Goal: Transaction & Acquisition: Purchase product/service

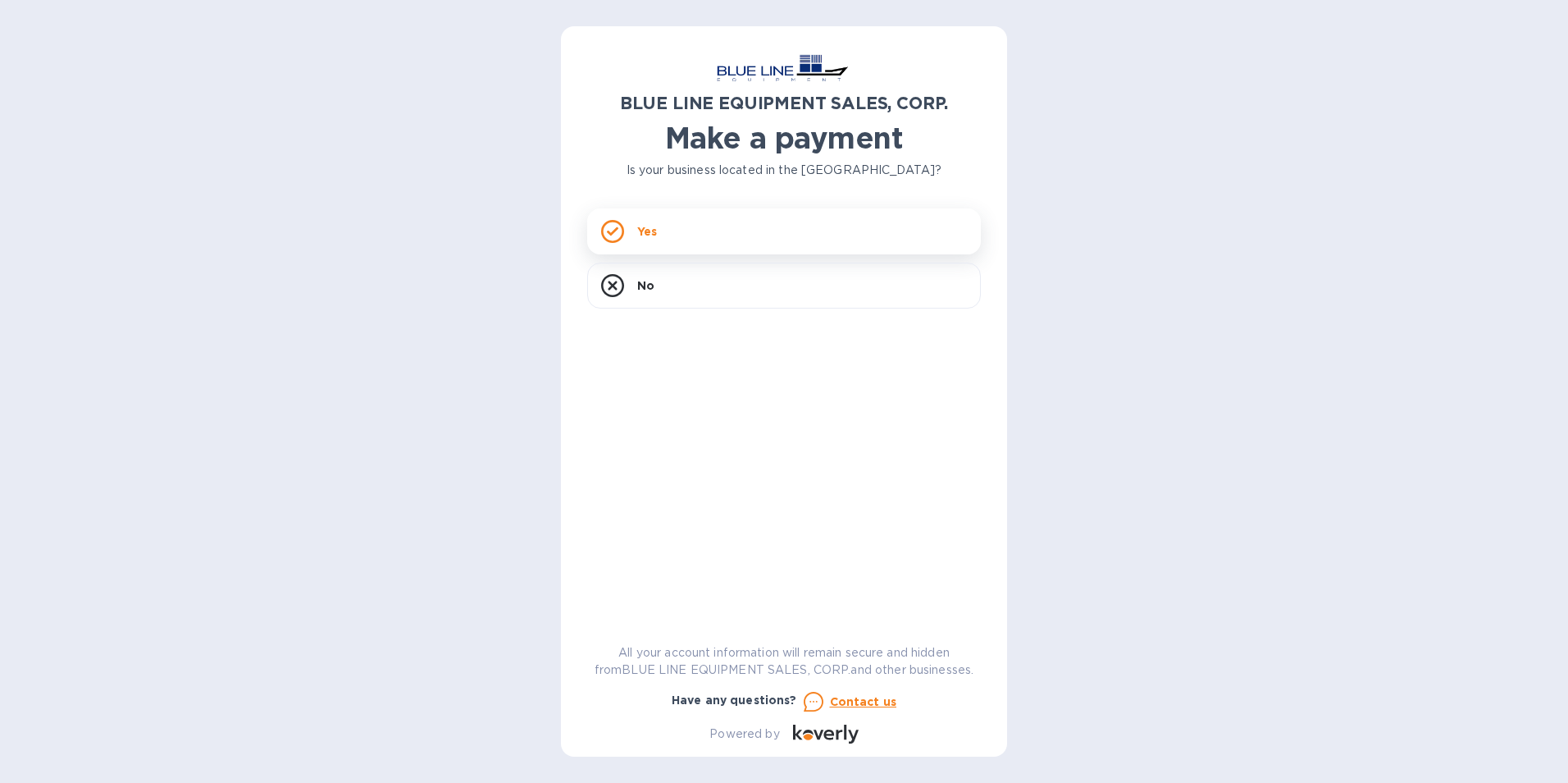
click at [652, 229] on p "Yes" at bounding box center [647, 231] width 20 height 16
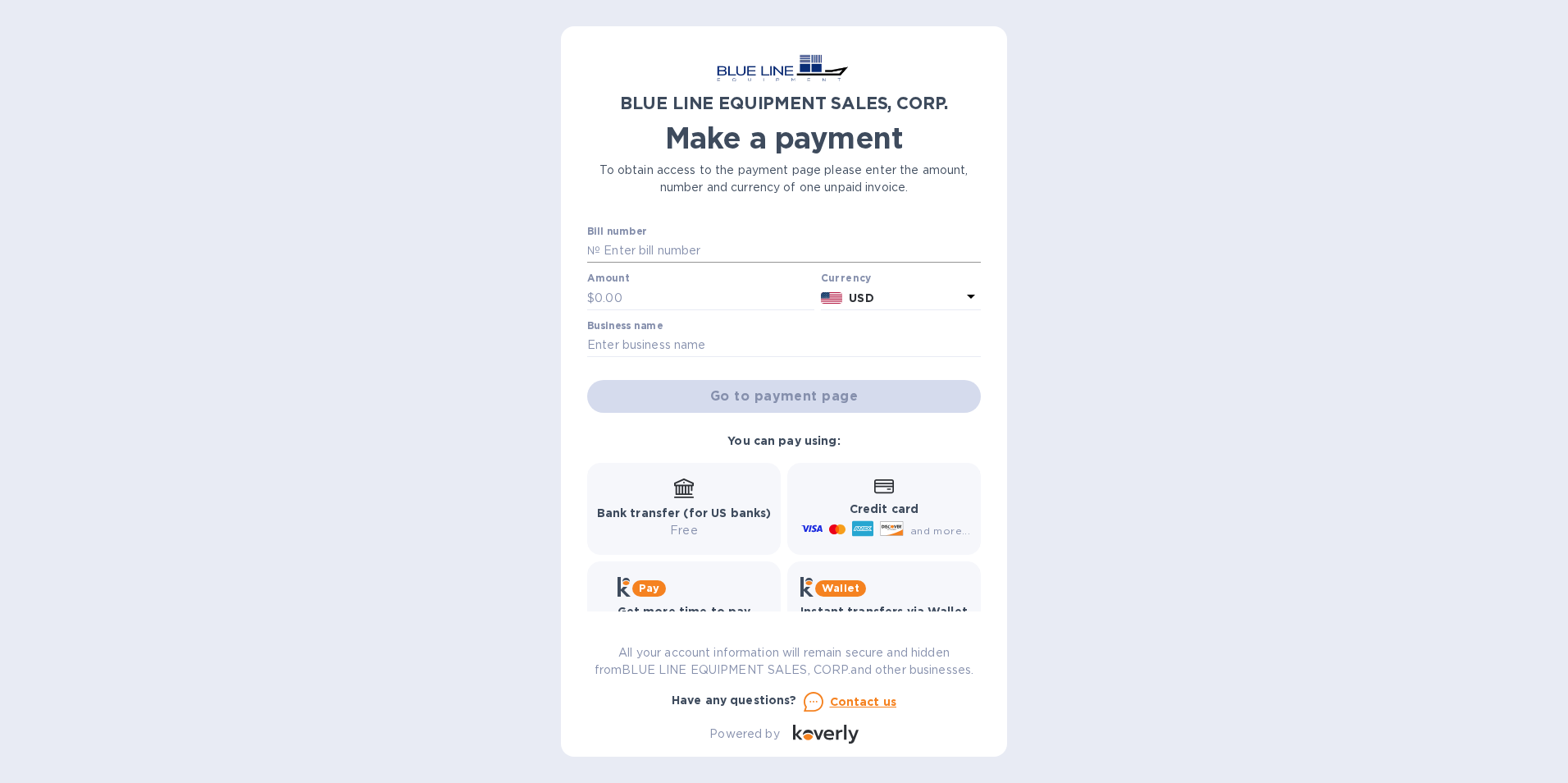
click at [722, 248] on input "text" at bounding box center [790, 251] width 380 height 25
type input "i43250833063"
click at [654, 292] on input "text" at bounding box center [704, 297] width 219 height 25
type input "3,800"
click at [674, 338] on input "text" at bounding box center [784, 345] width 393 height 25
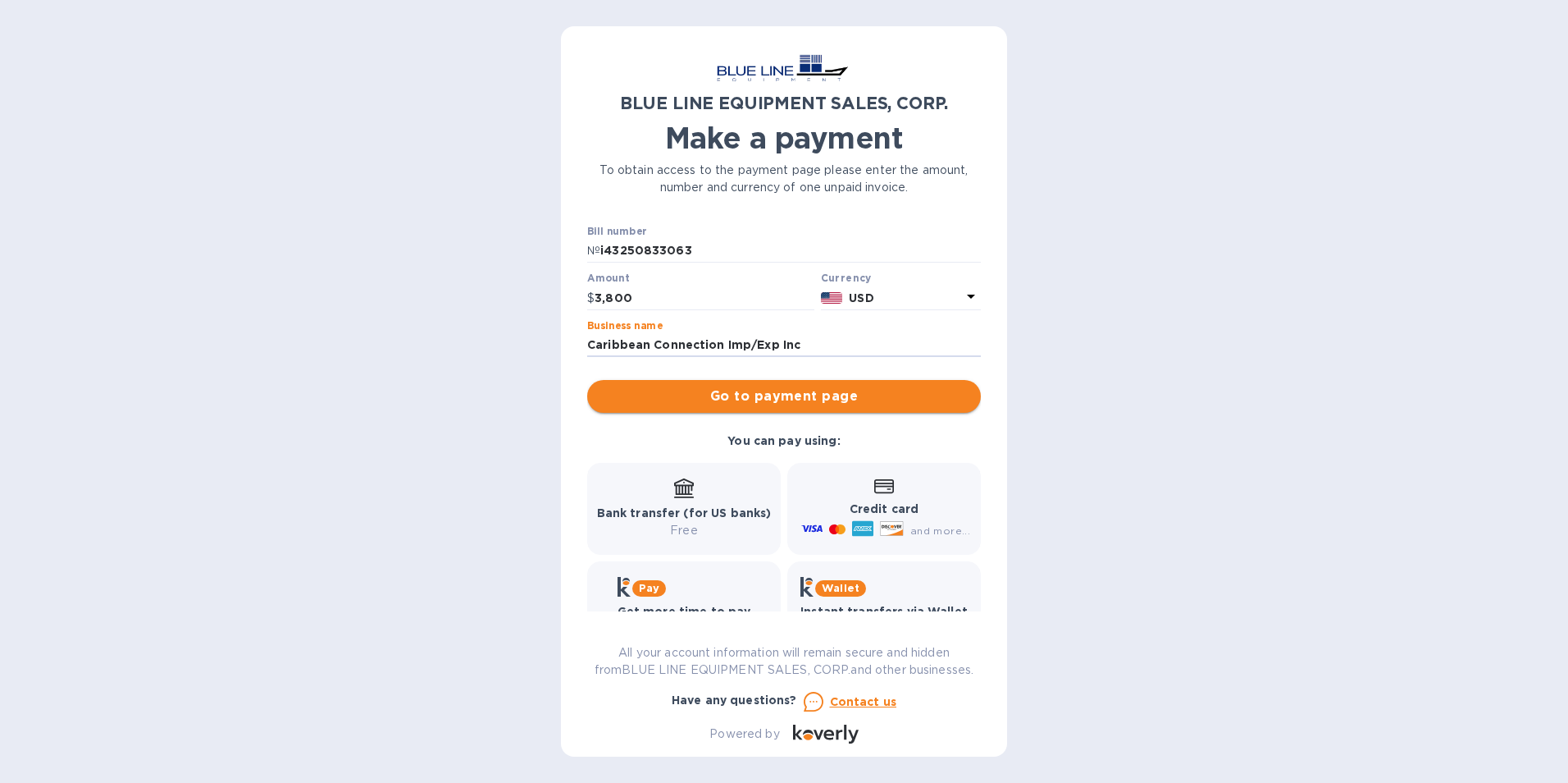
type input "Caribbean Connection Imp/Exp Inc"
click at [809, 402] on span "Go to payment page" at bounding box center [784, 396] width 368 height 20
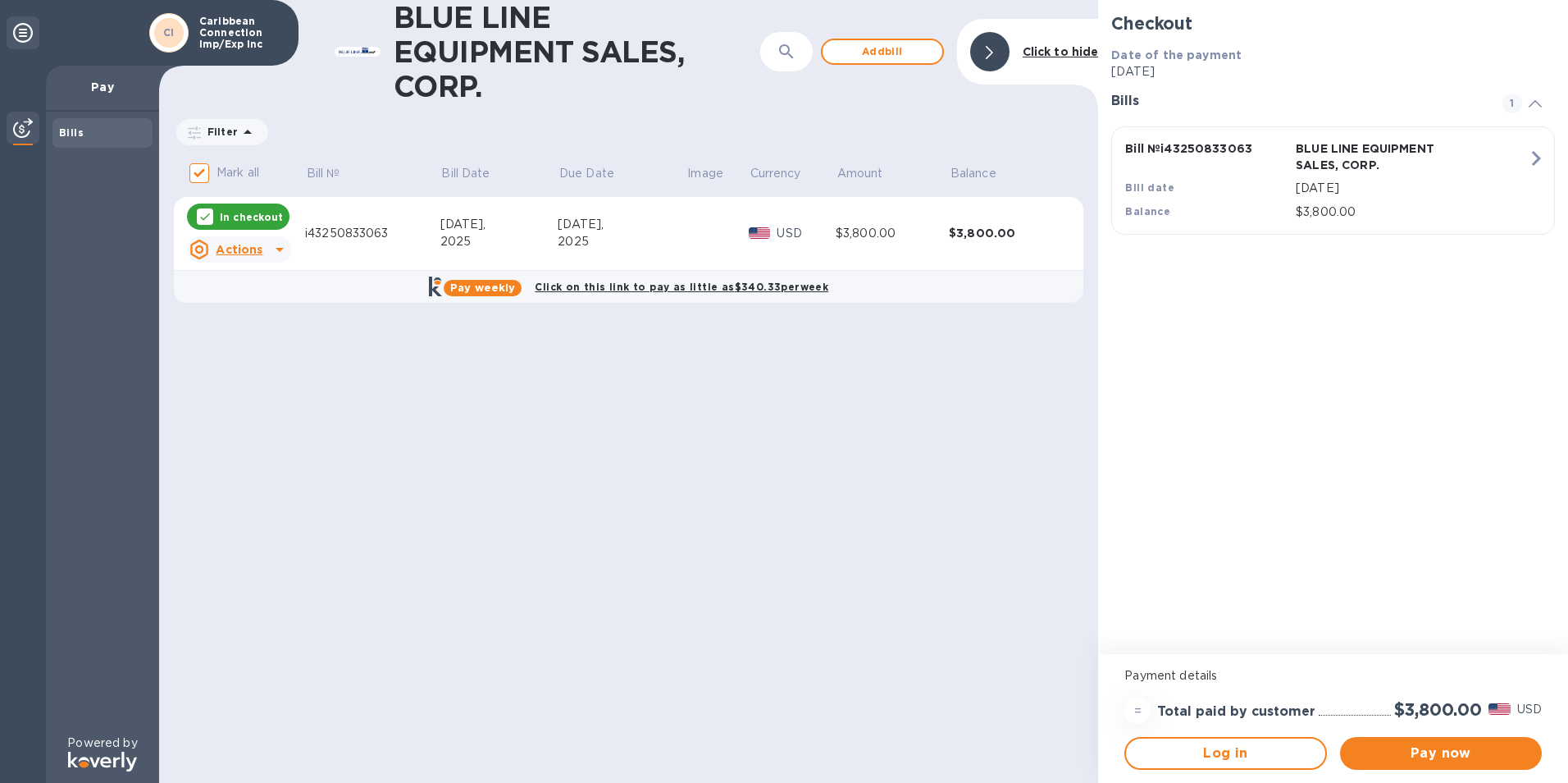
click at [282, 247] on icon at bounding box center [280, 250] width 20 height 20
click at [560, 523] on div at bounding box center [784, 392] width 1568 height 783
click at [1443, 750] on span "Pay now" at bounding box center [1441, 754] width 176 height 20
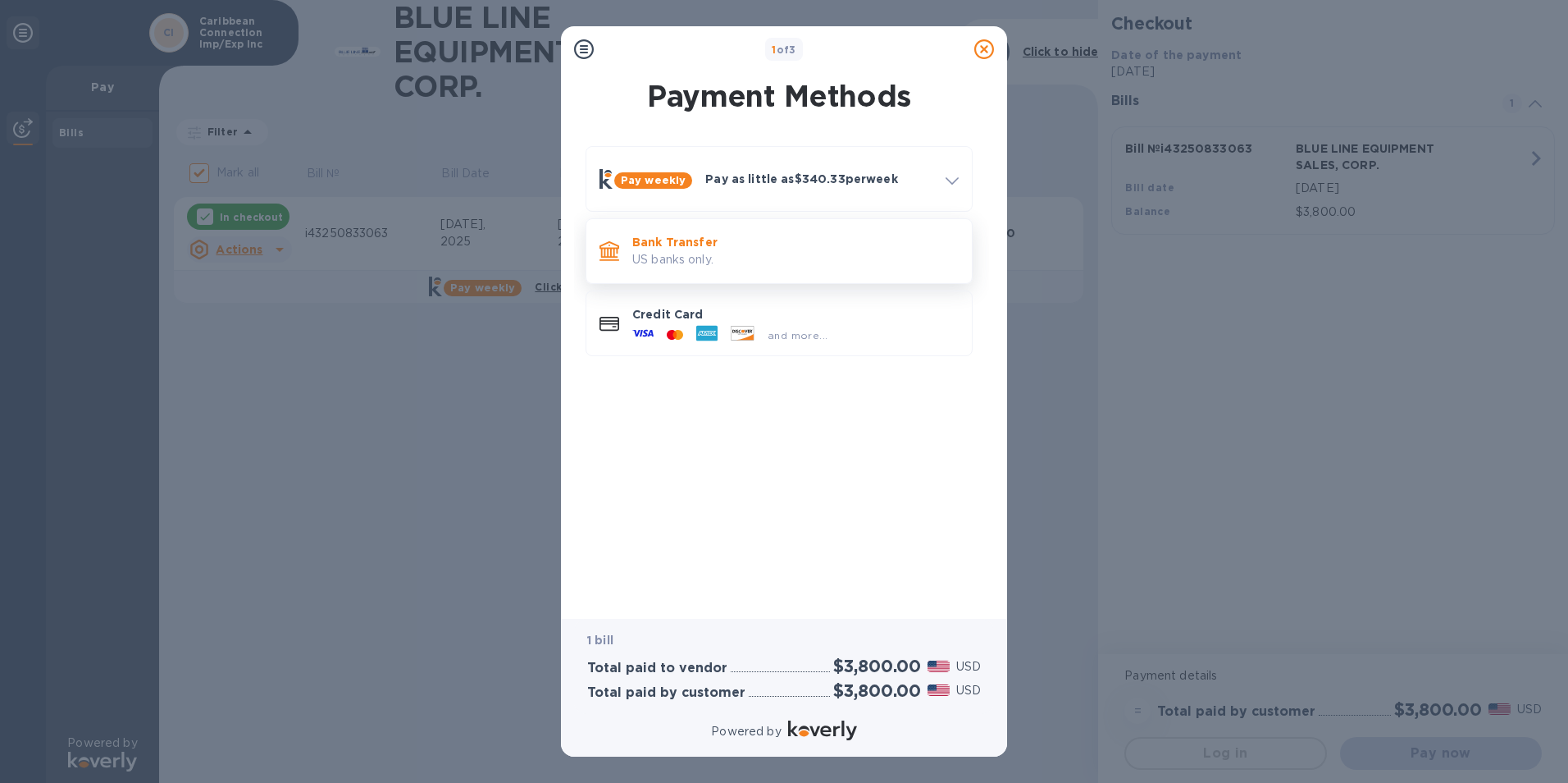
click at [685, 259] on p "US banks only." at bounding box center [795, 259] width 326 height 17
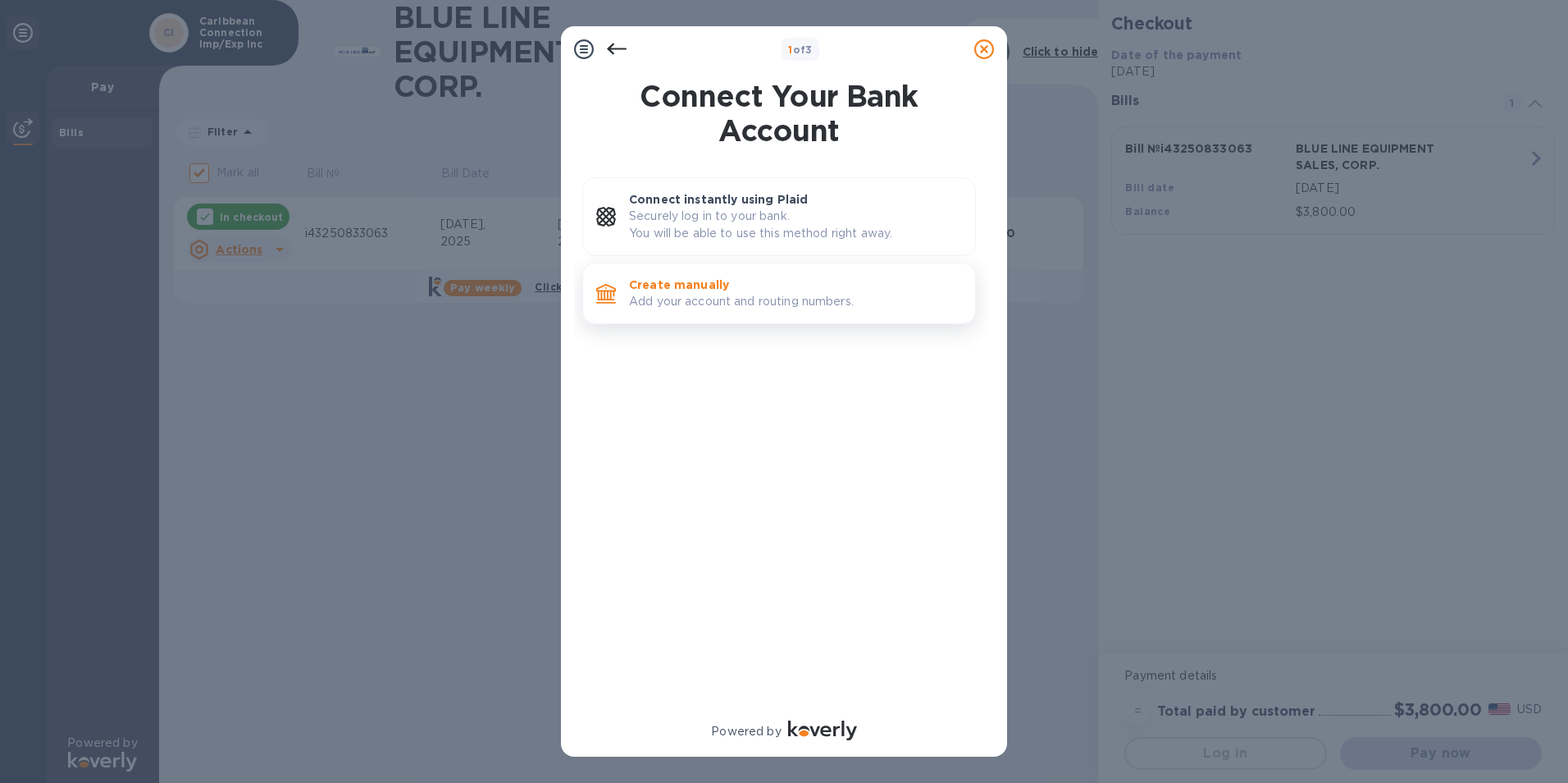
click at [682, 301] on p "Add your account and routing numbers." at bounding box center [795, 301] width 333 height 17
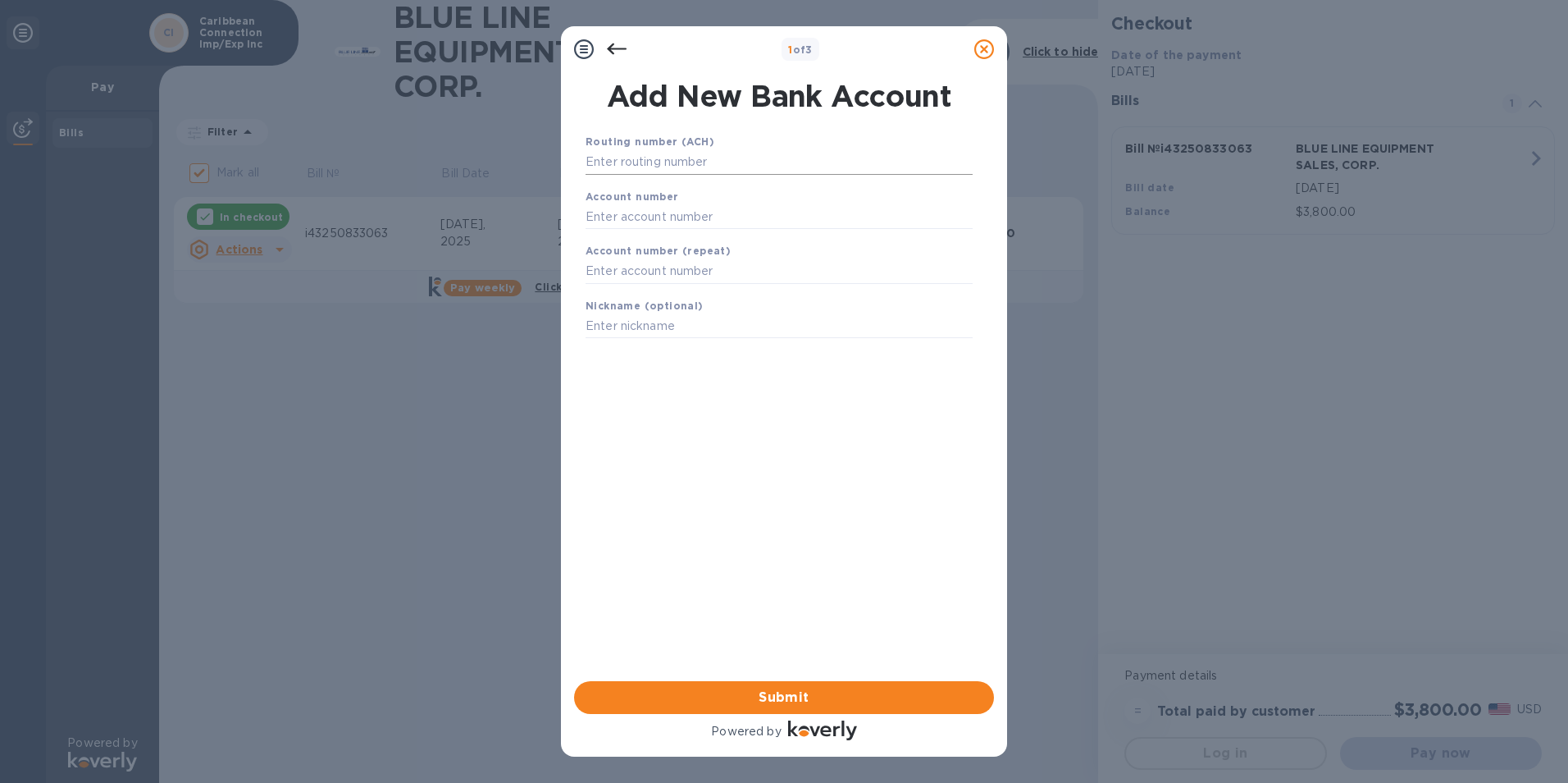
click at [664, 165] on input "text" at bounding box center [778, 162] width 387 height 25
type input "063000047"
click at [688, 234] on input "text" at bounding box center [778, 237] width 387 height 25
type input "8988057085882"
click at [635, 285] on input "text" at bounding box center [778, 292] width 387 height 25
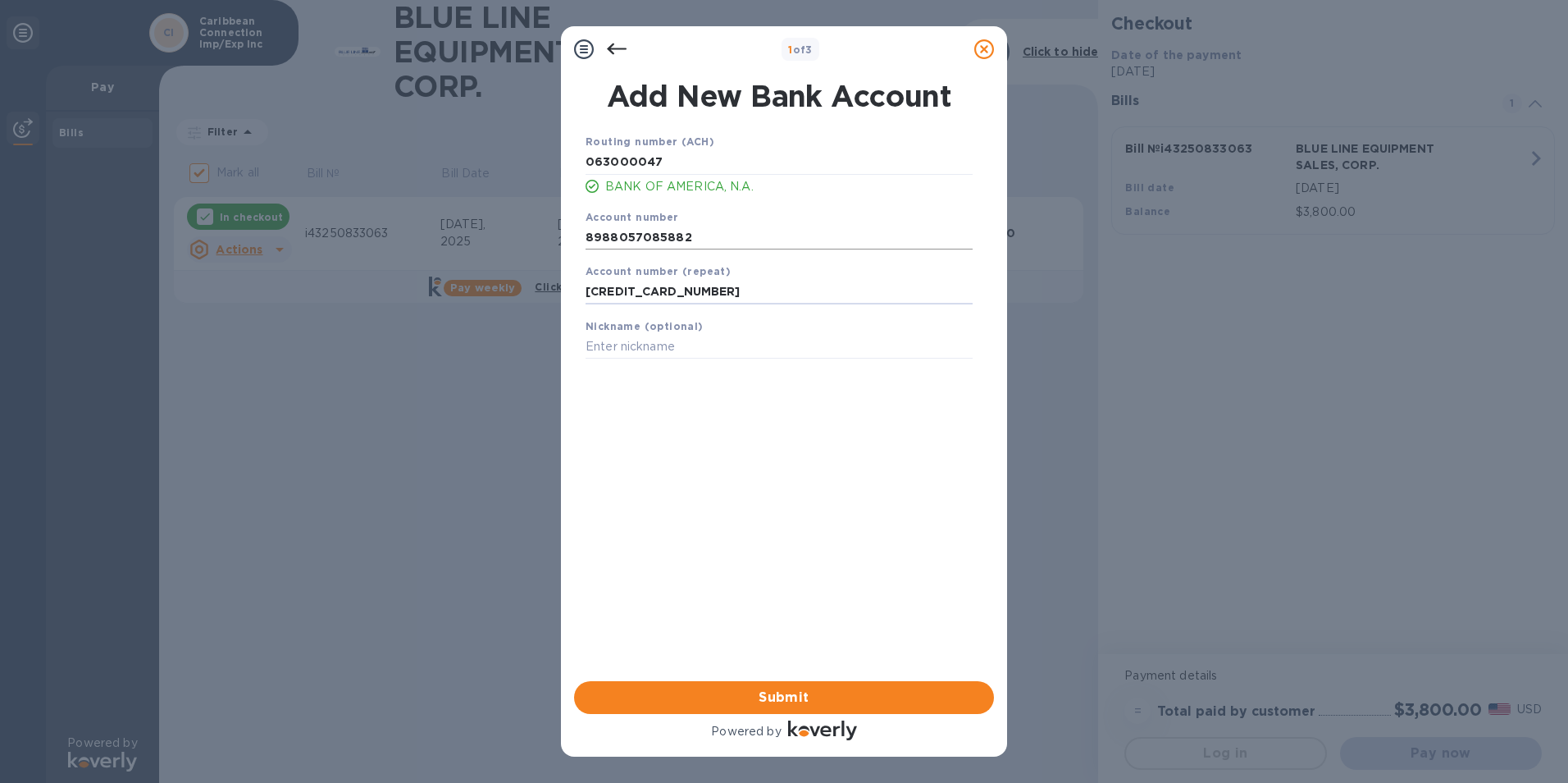
type input "[CREDIT_CARD_NUMBER]"
click at [614, 238] on input "8988057085882" at bounding box center [778, 237] width 387 height 25
type input "898057085882"
click at [656, 339] on input "text" at bounding box center [778, 347] width 387 height 25
click at [798, 700] on span "Submit" at bounding box center [784, 698] width 393 height 20
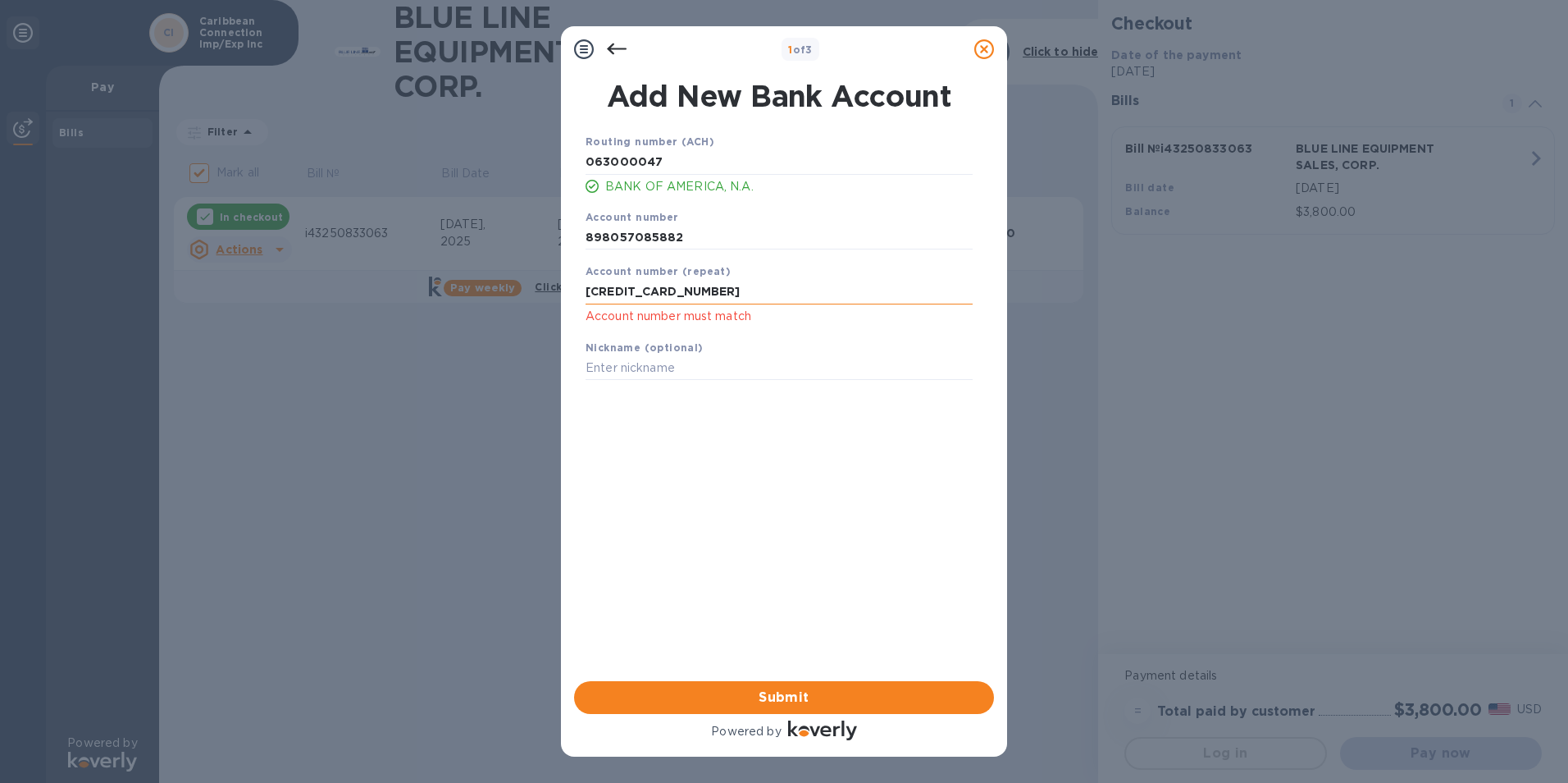
click at [598, 289] on input "[CREDIT_CARD_NUMBER]" at bounding box center [778, 292] width 387 height 25
type input "898057085882"
click at [773, 690] on span "Submit" at bounding box center [784, 698] width 393 height 20
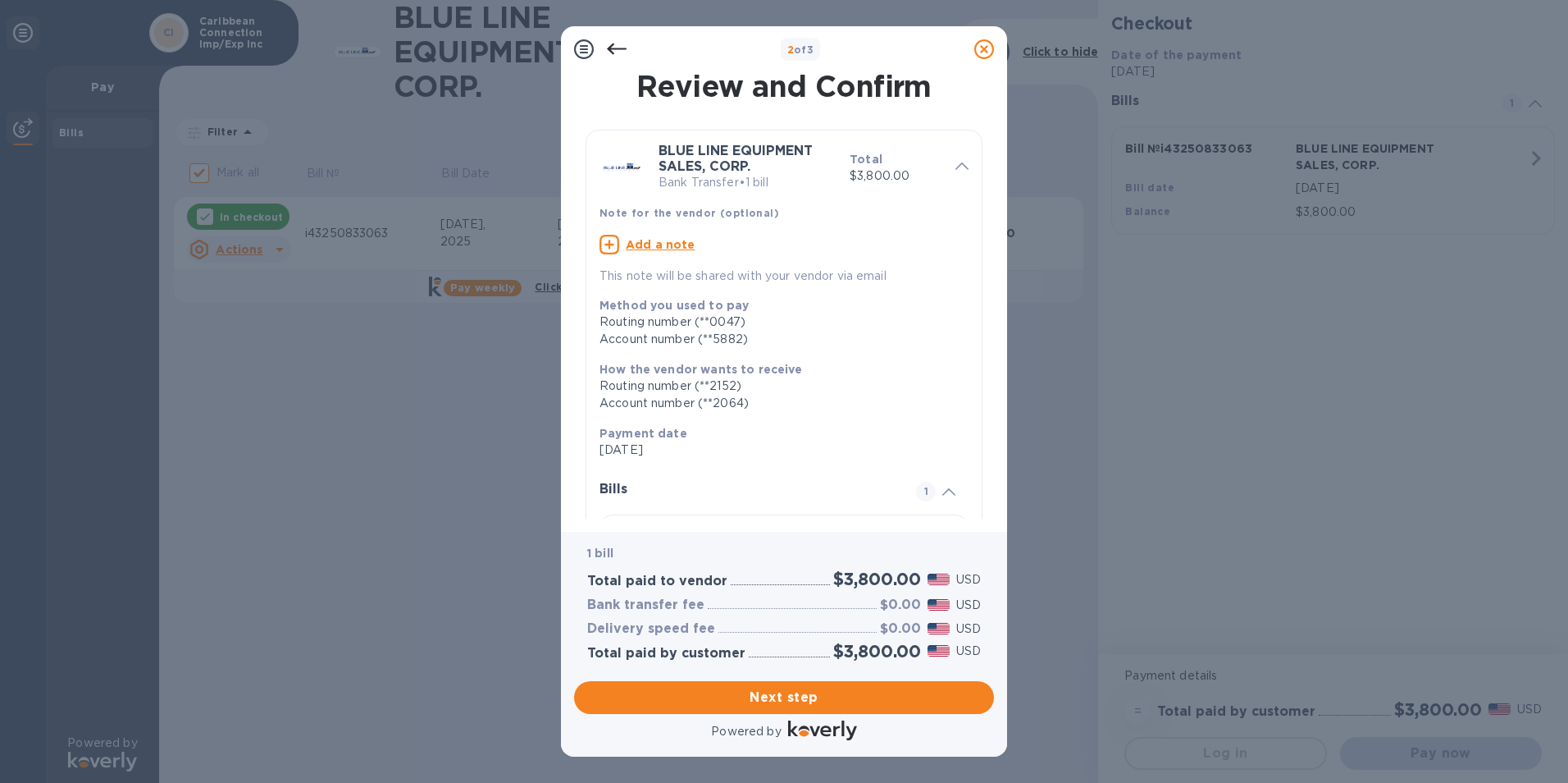
click at [659, 243] on u "Add a note" at bounding box center [660, 244] width 69 height 13
click at [672, 245] on textarea at bounding box center [771, 246] width 343 height 14
type textarea "45' Container"
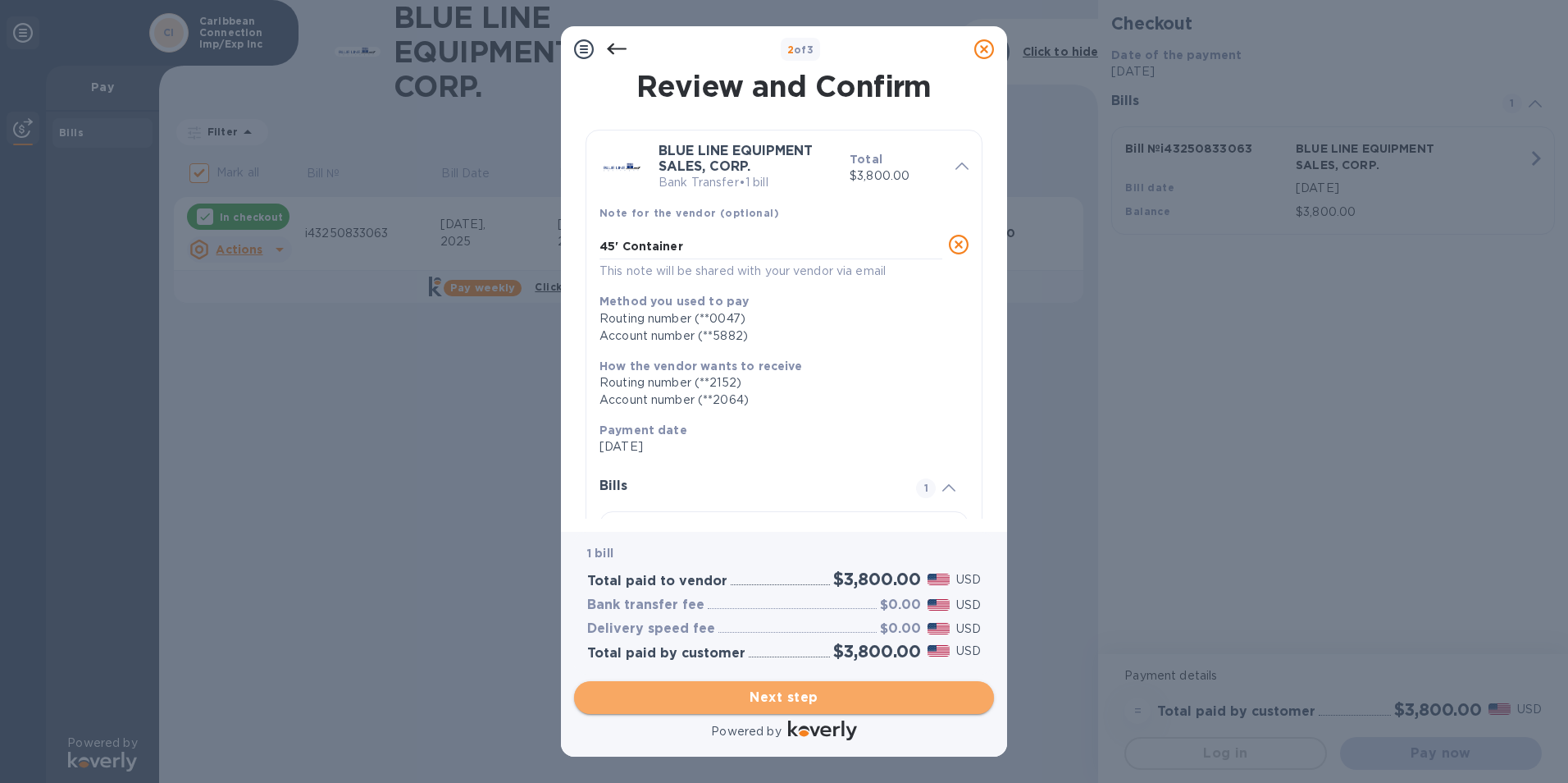
click at [788, 691] on span "Next step" at bounding box center [784, 698] width 393 height 20
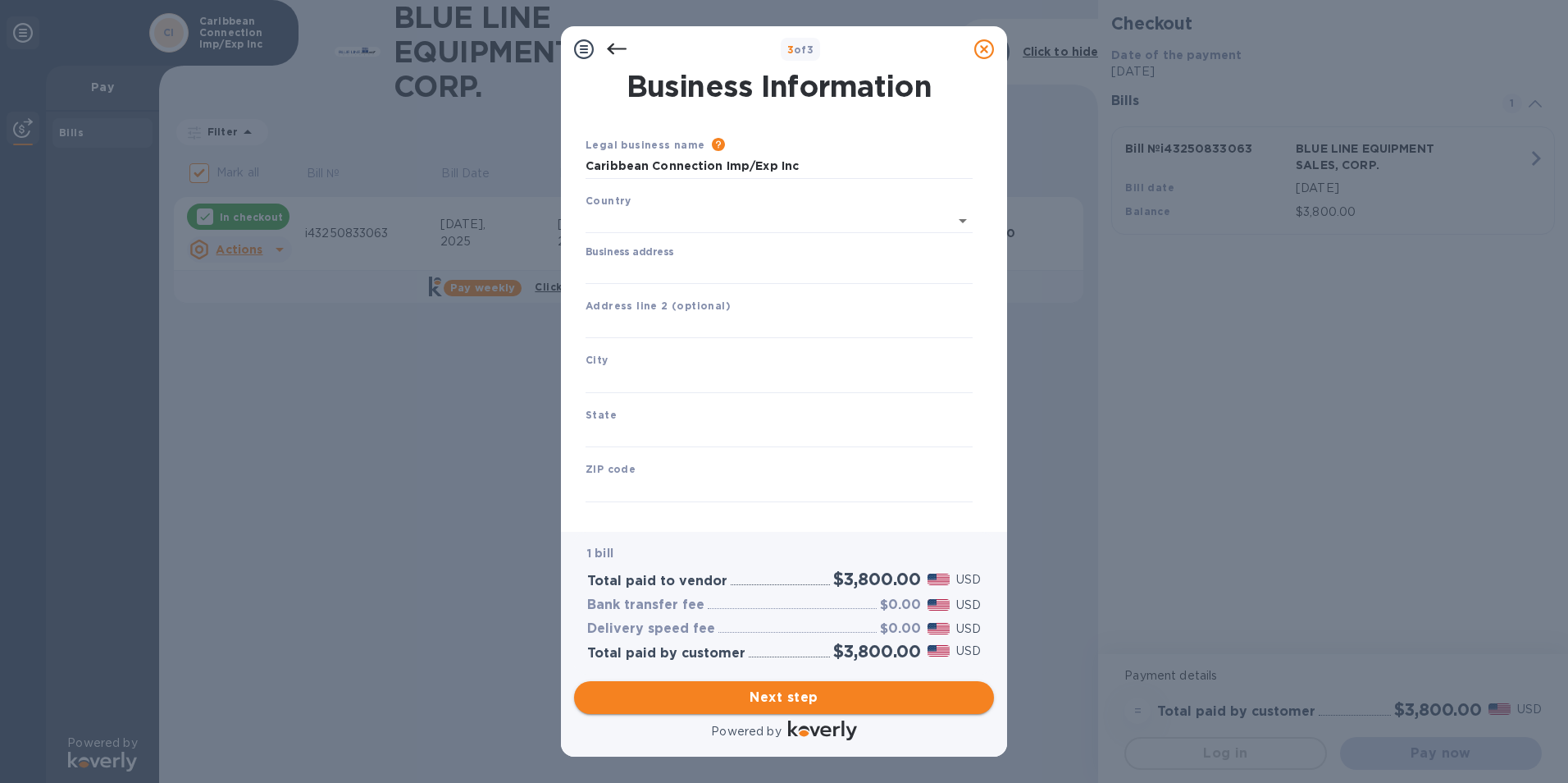
type input "[GEOGRAPHIC_DATA]"
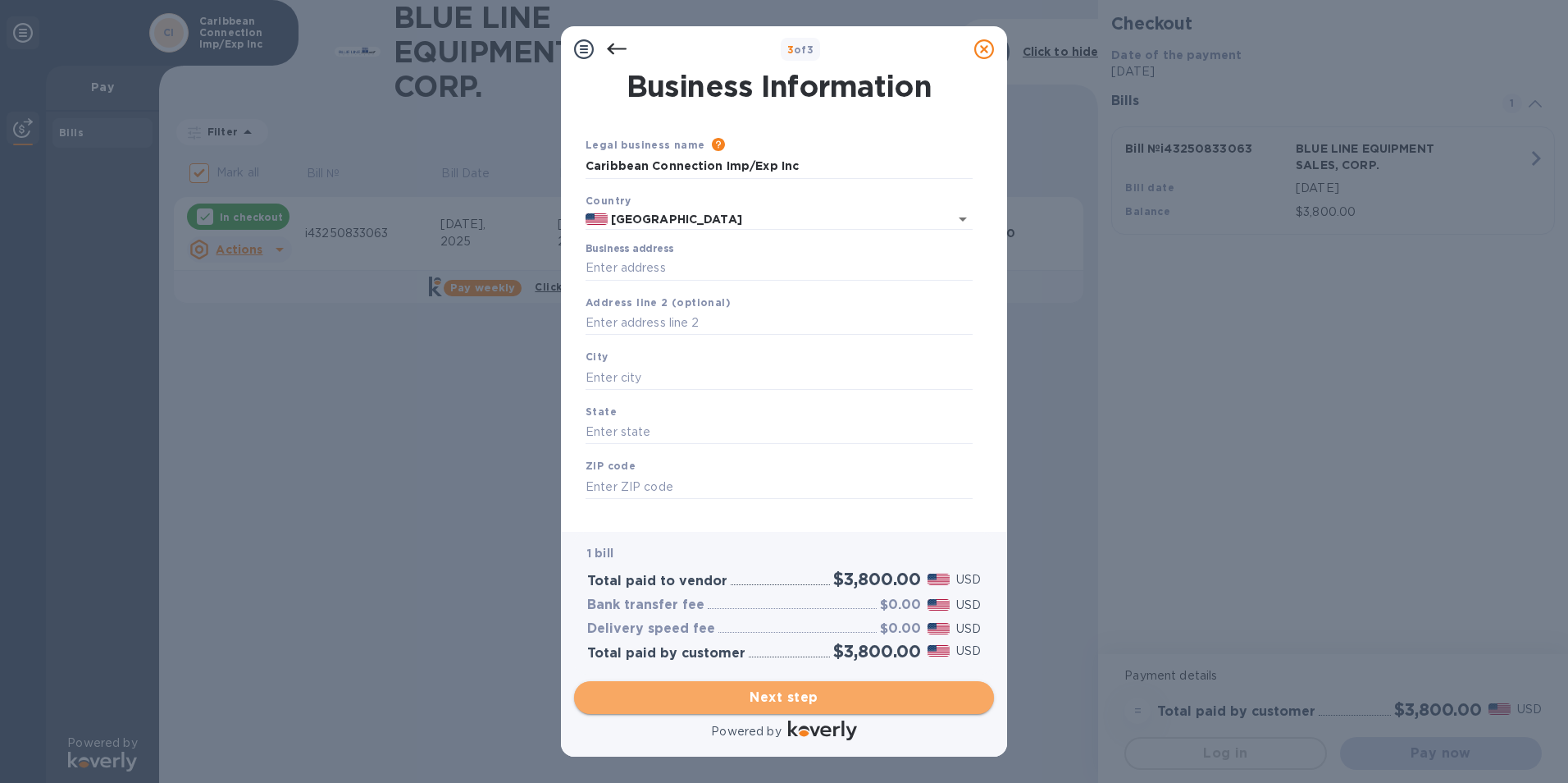
click at [799, 696] on span "Next step" at bounding box center [784, 698] width 393 height 20
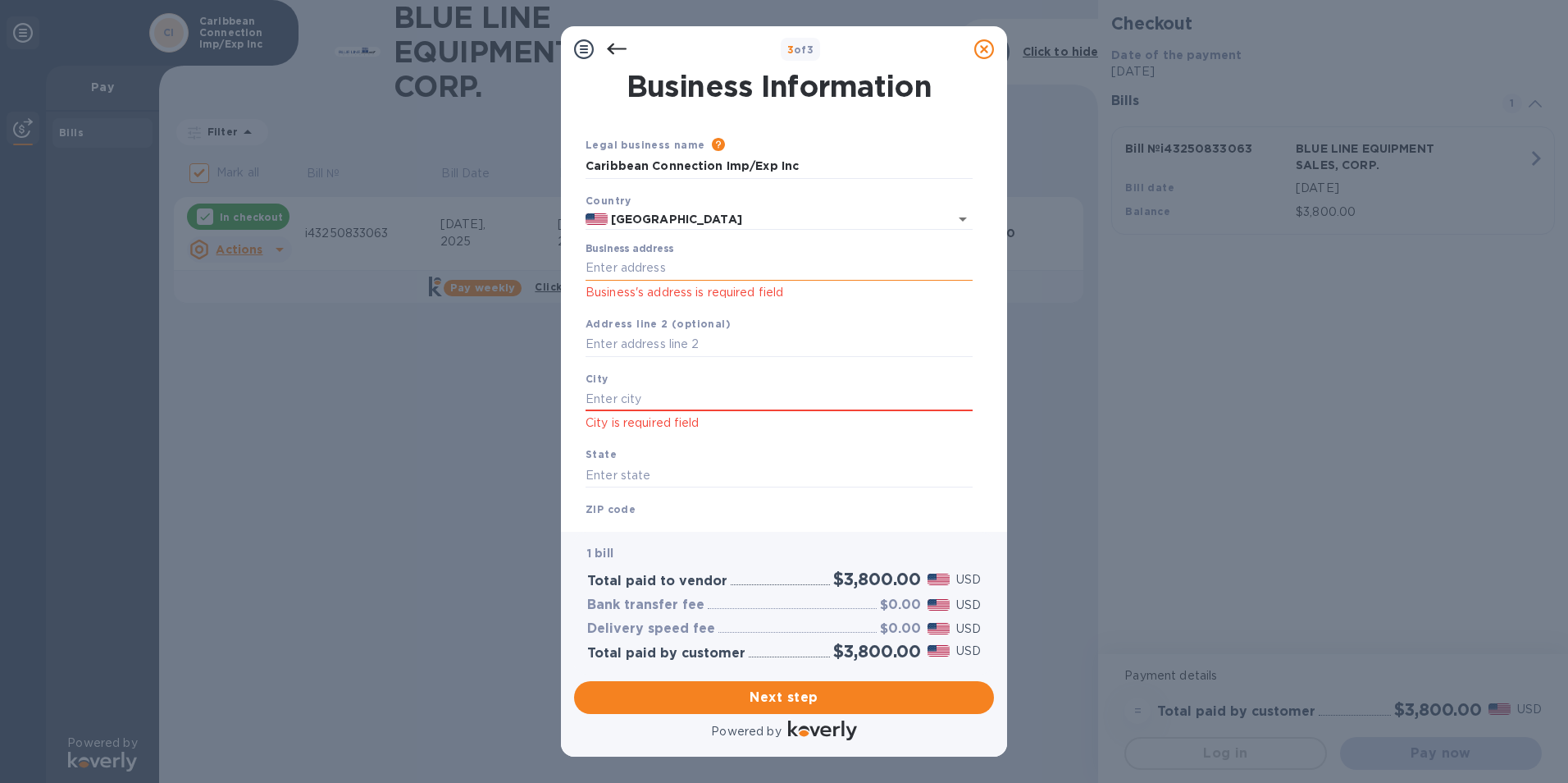
click at [680, 264] on input "Business address" at bounding box center [778, 268] width 387 height 25
type input "[STREET_ADDRESS]"
click at [616, 396] on input "text" at bounding box center [778, 398] width 387 height 25
type input "Medley"
click at [622, 475] on input "text" at bounding box center [778, 475] width 387 height 25
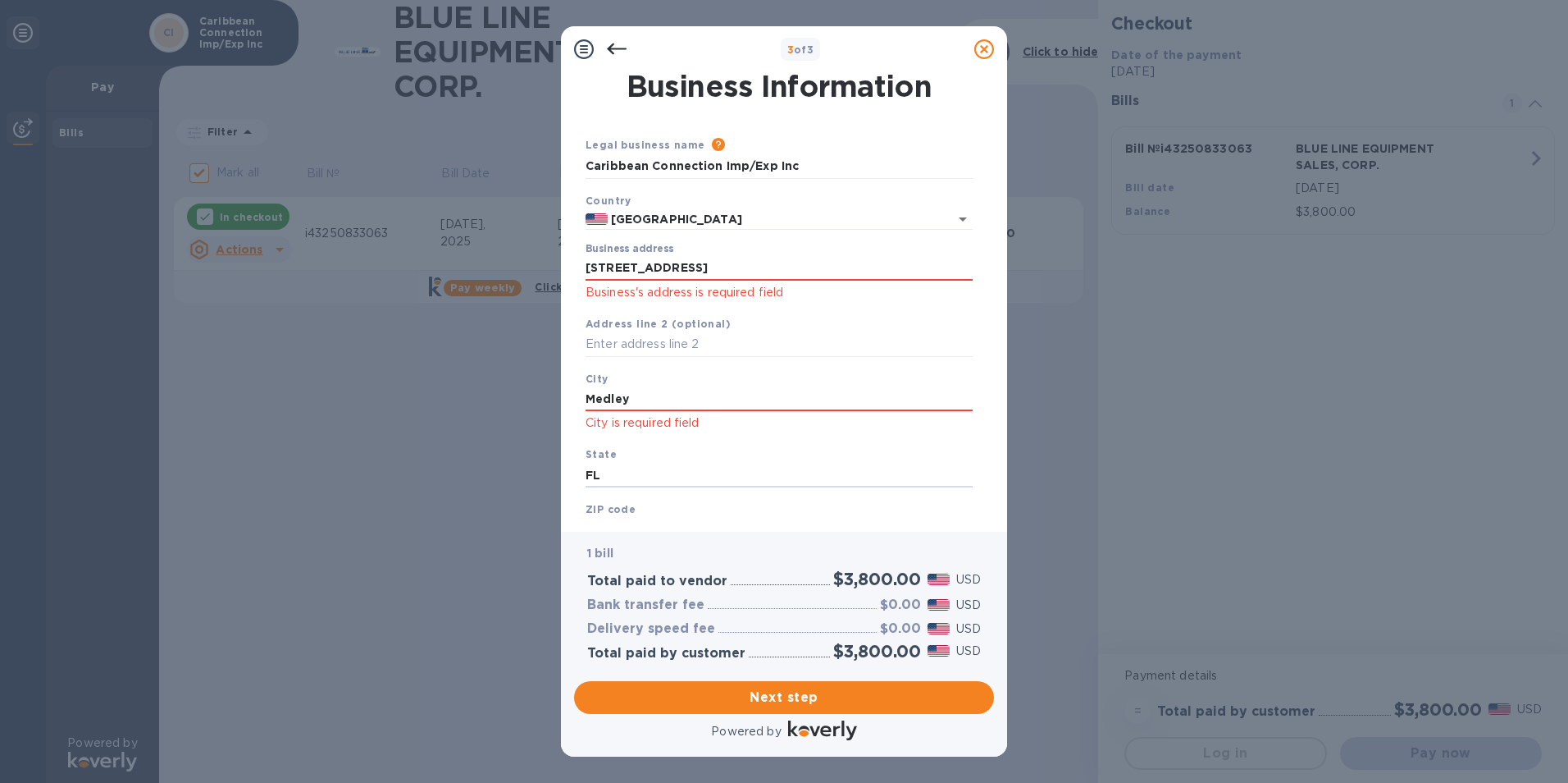
type input "FL"
click at [618, 507] on b "ZIP code" at bounding box center [610, 509] width 50 height 12
click at [618, 515] on div "ZIP code ZIP-Code is required field" at bounding box center [779, 531] width 400 height 76
click at [632, 511] on b "ZIP code" at bounding box center [610, 509] width 50 height 12
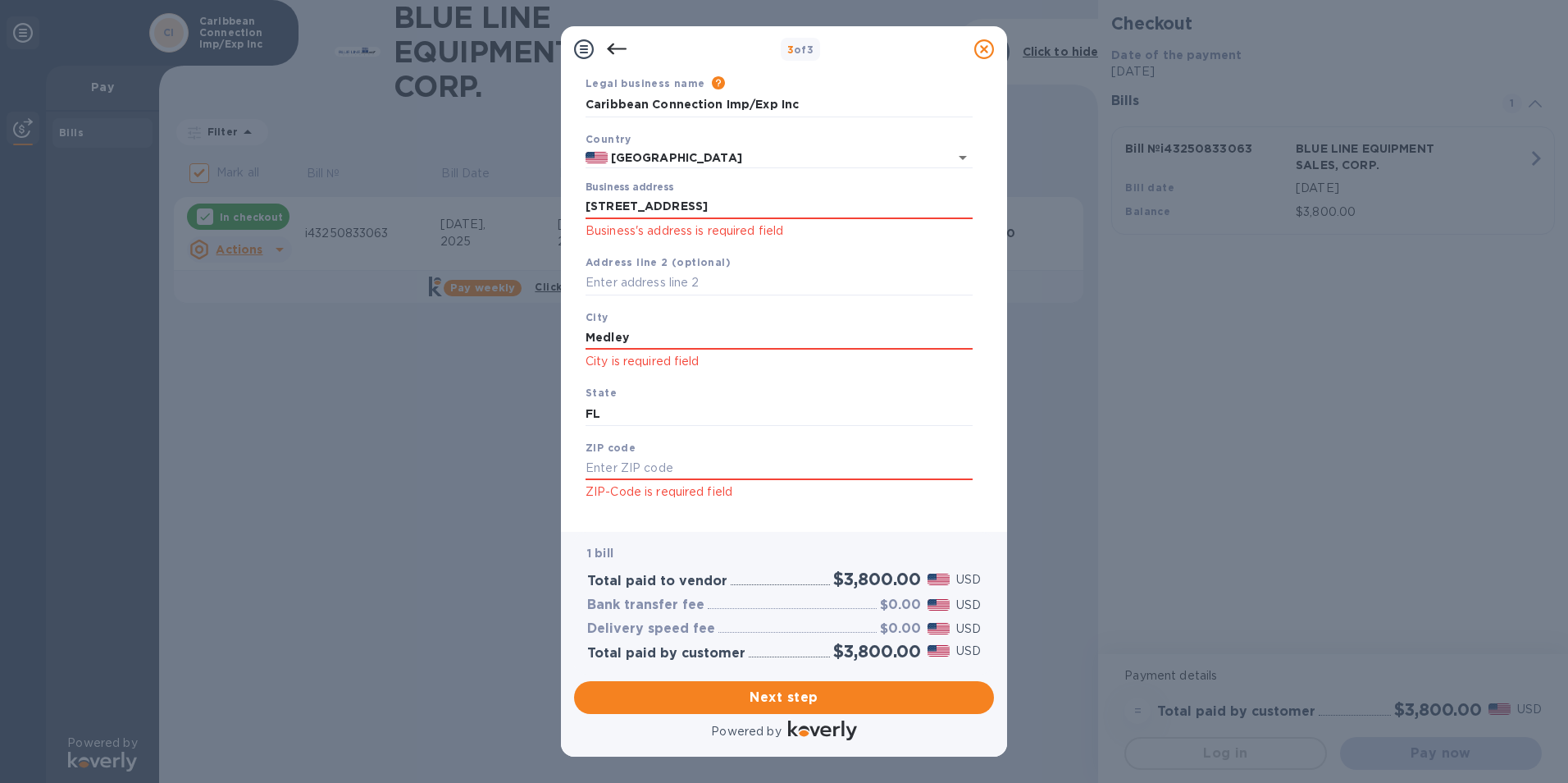
scroll to position [63, 0]
click at [641, 457] on input "text" at bounding box center [778, 467] width 387 height 25
type input "33178"
click at [788, 697] on span "Next step" at bounding box center [784, 698] width 393 height 20
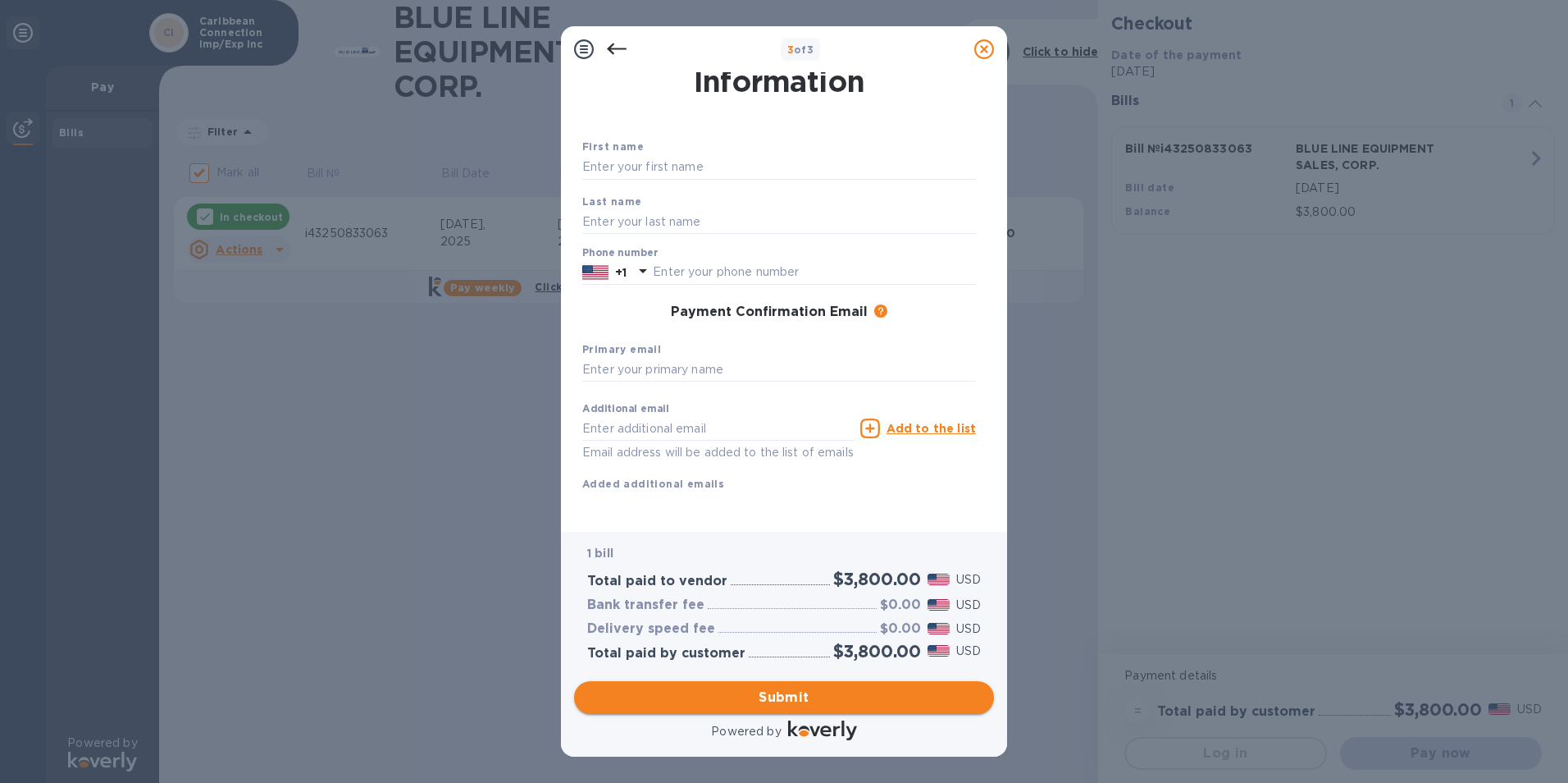
scroll to position [59, 0]
click at [651, 358] on input "text" at bounding box center [779, 370] width 393 height 25
type input "3058880832"
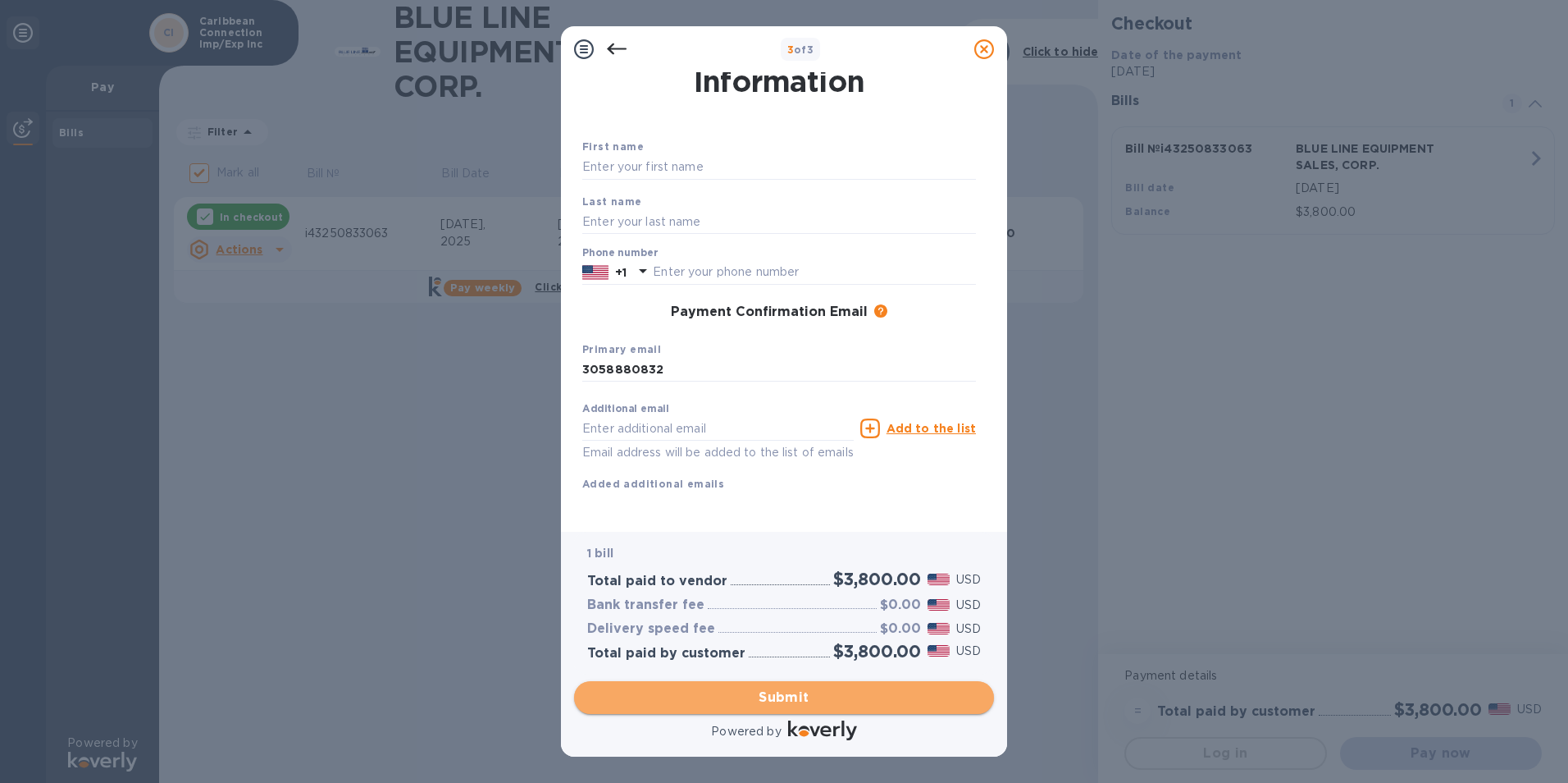
click at [793, 701] on span "Submit" at bounding box center [784, 698] width 393 height 20
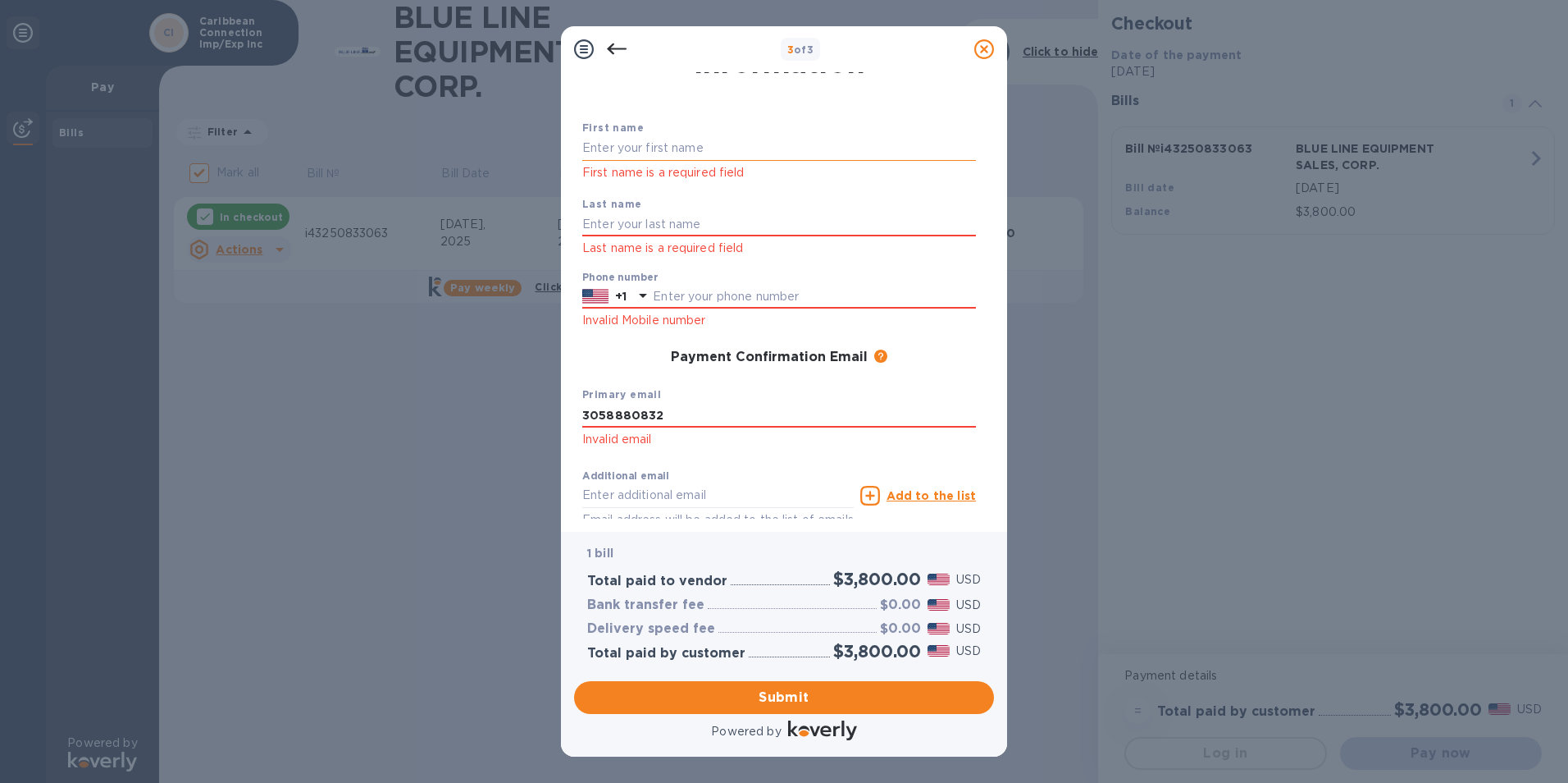
click at [637, 154] on input "text" at bounding box center [779, 148] width 393 height 25
type input "[PERSON_NAME]"
type input "3058880832"
type input "[EMAIL_ADDRESS][DOMAIN_NAME]"
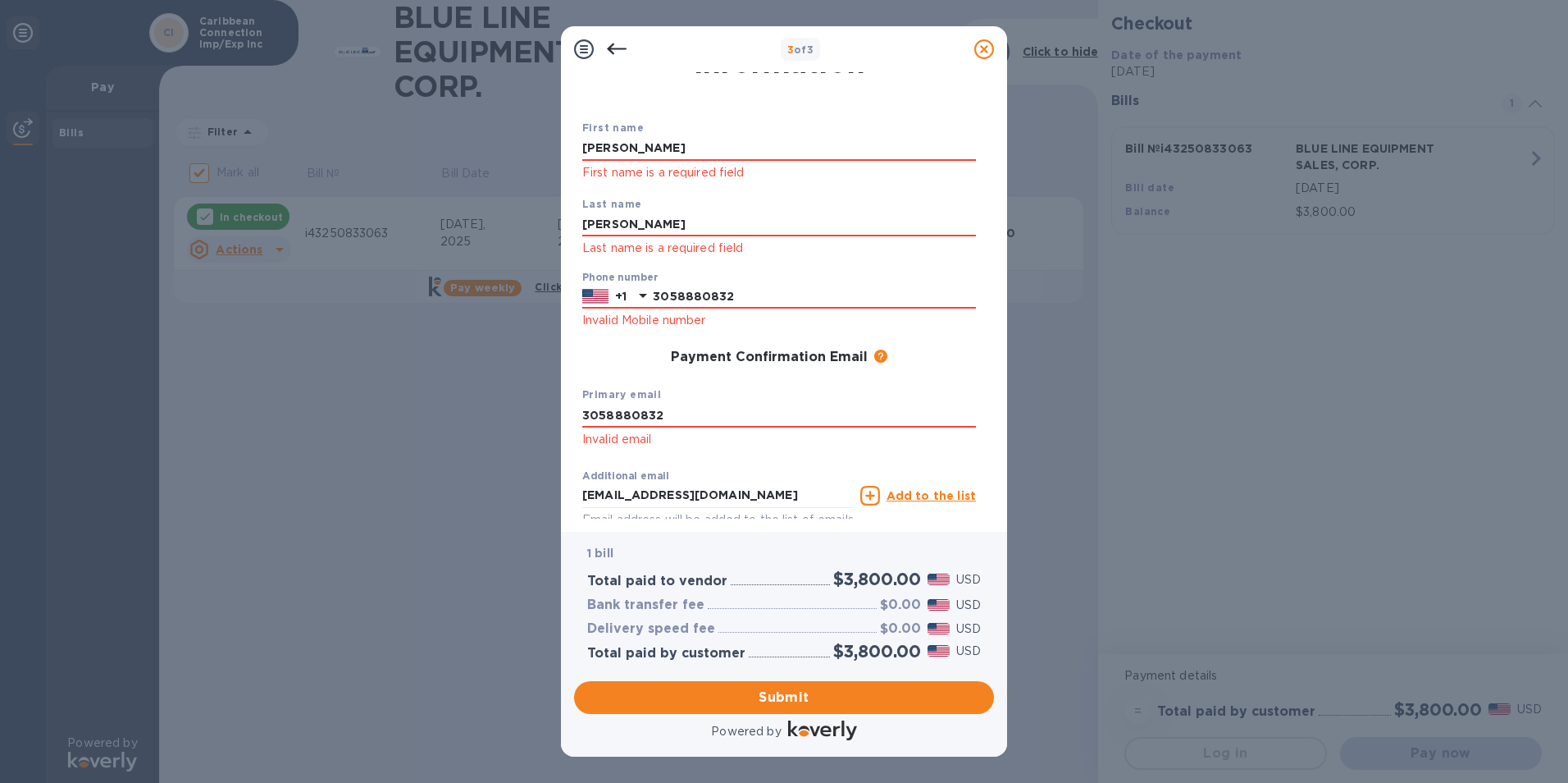
drag, startPoint x: 686, startPoint y: 417, endPoint x: 565, endPoint y: 411, distance: 121.1
click at [565, 411] on div "Payment Contact Information First name [PERSON_NAME] First name is a required f…" at bounding box center [784, 302] width 446 height 459
type input "[EMAIL_ADDRESS][DOMAIN_NAME]"
drag, startPoint x: 775, startPoint y: 496, endPoint x: 531, endPoint y: 490, distance: 244.1
click at [531, 490] on div "3 of 3 Payment Contact Information First name [PERSON_NAME] First name is a req…" at bounding box center [784, 392] width 1568 height 783
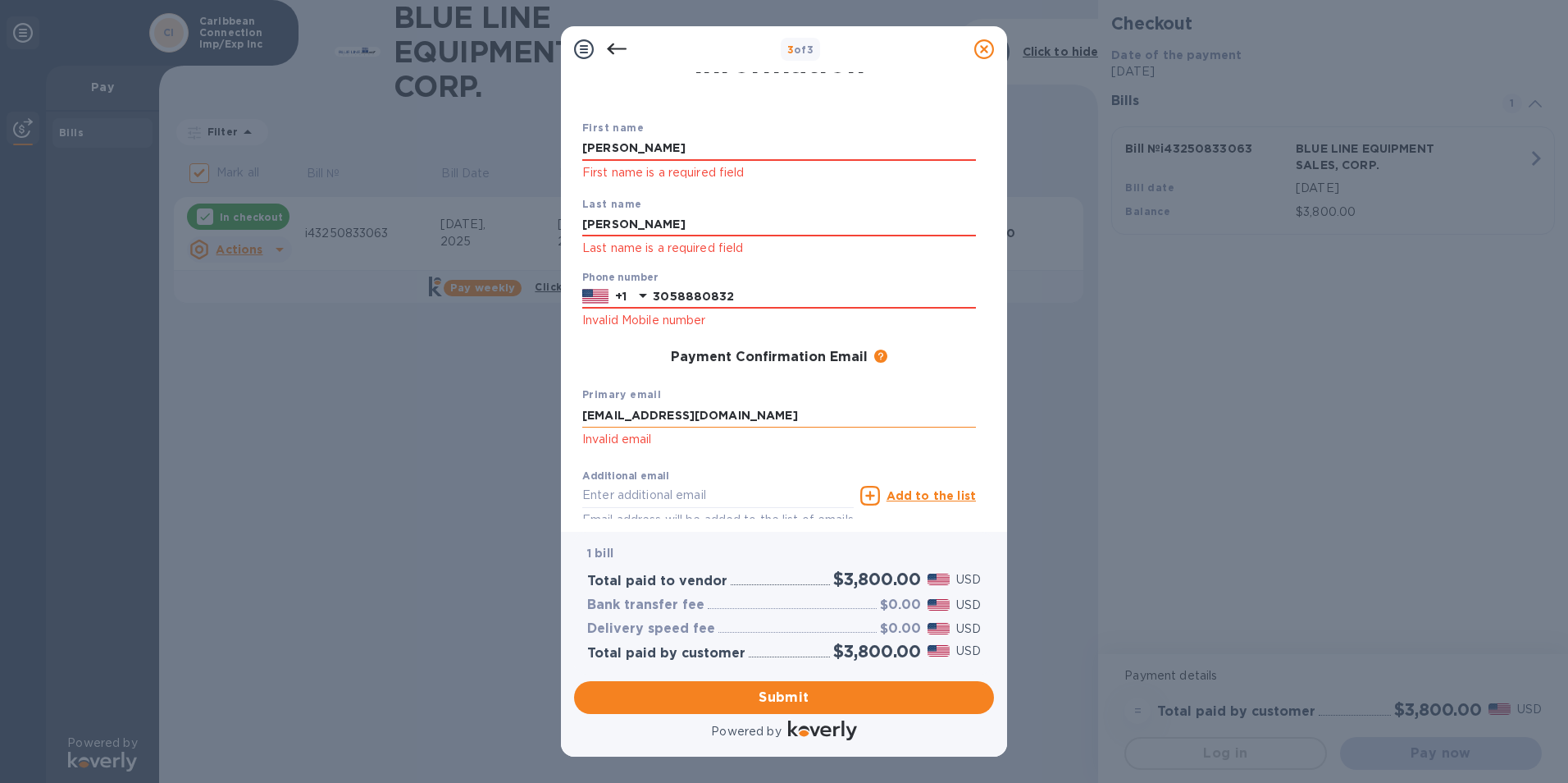
click at [824, 407] on input "[EMAIL_ADDRESS][DOMAIN_NAME]" at bounding box center [779, 414] width 393 height 25
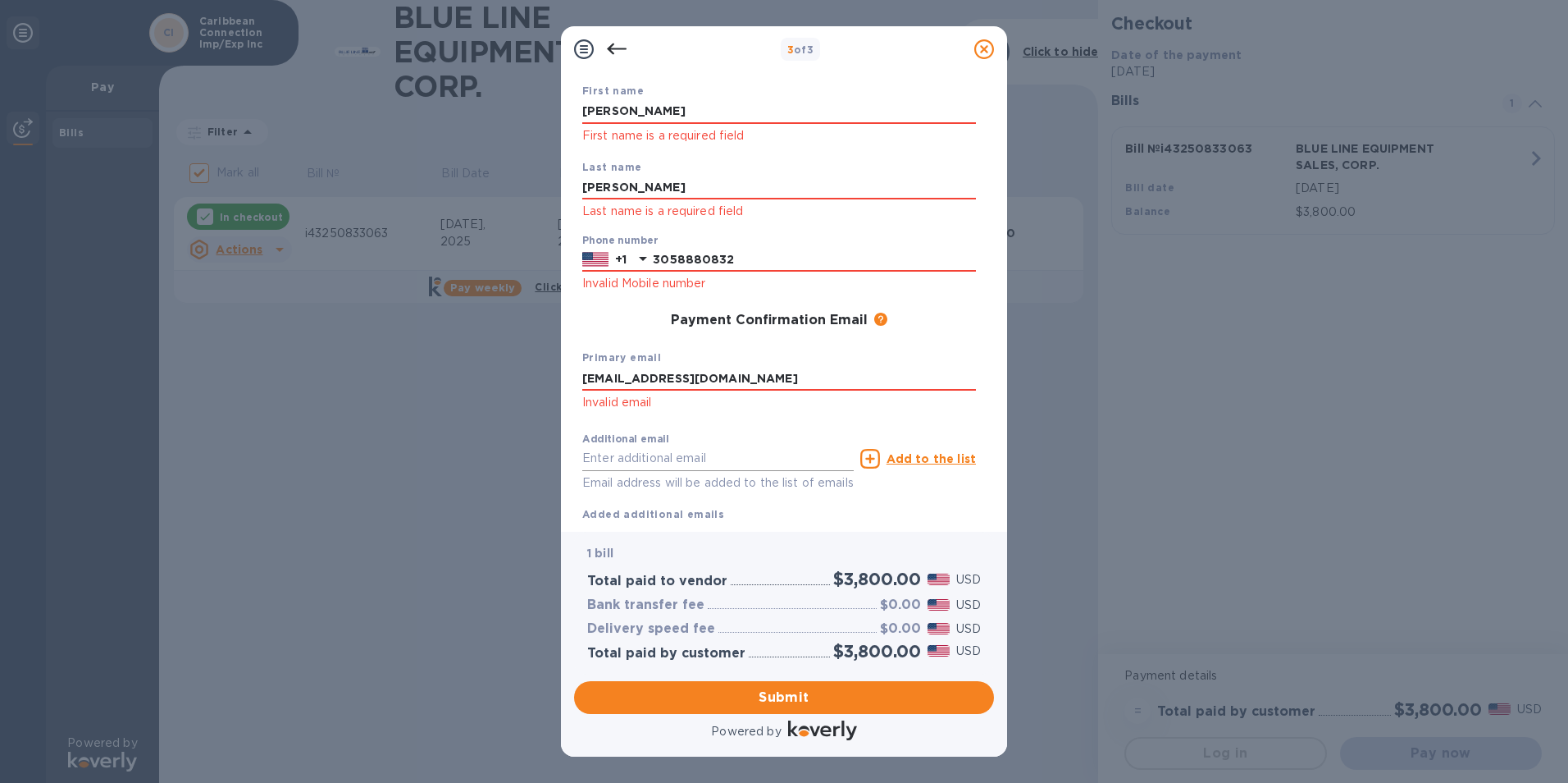
scroll to position [145, 0]
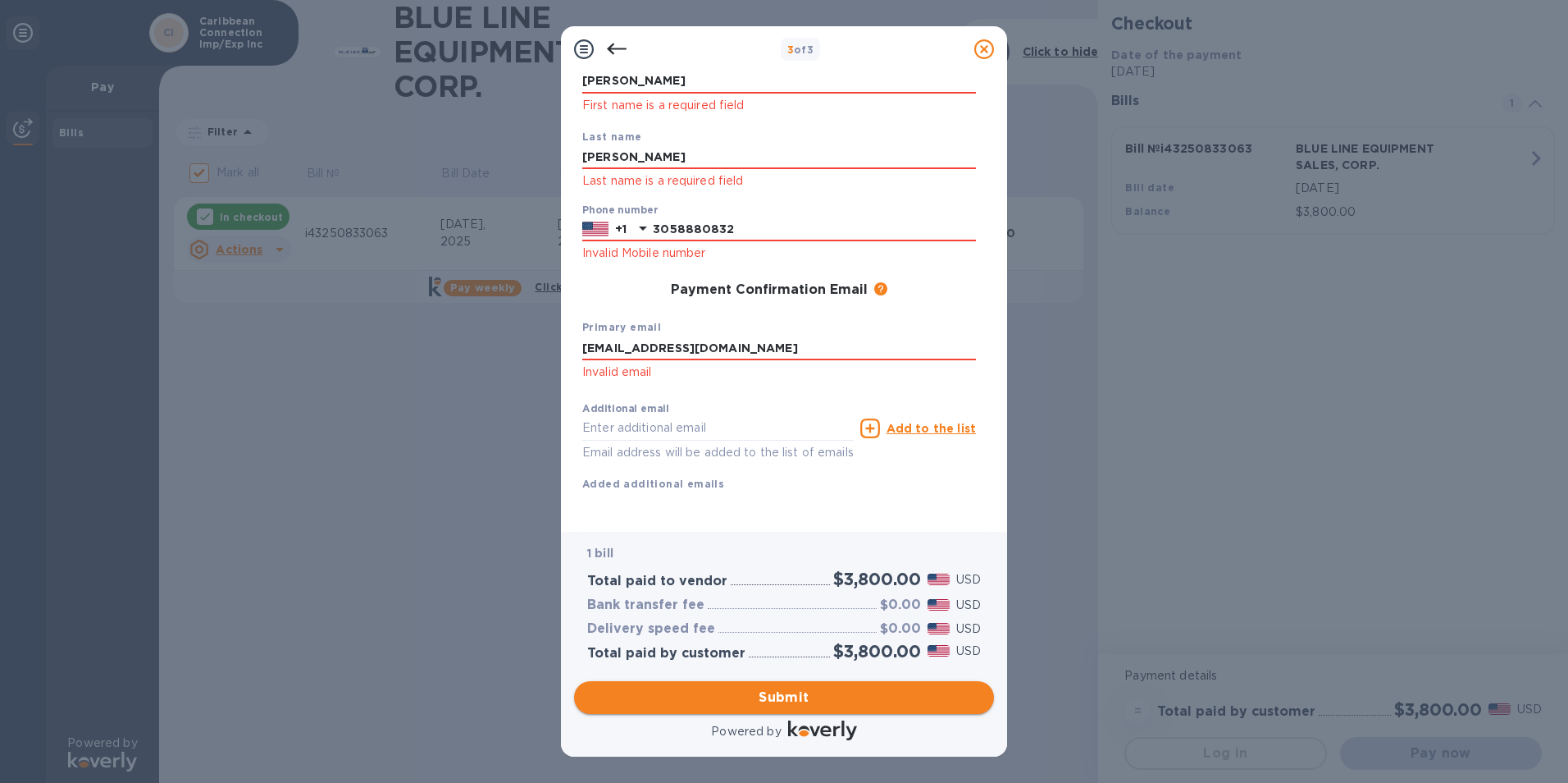
click at [791, 701] on span "Submit" at bounding box center [784, 698] width 393 height 20
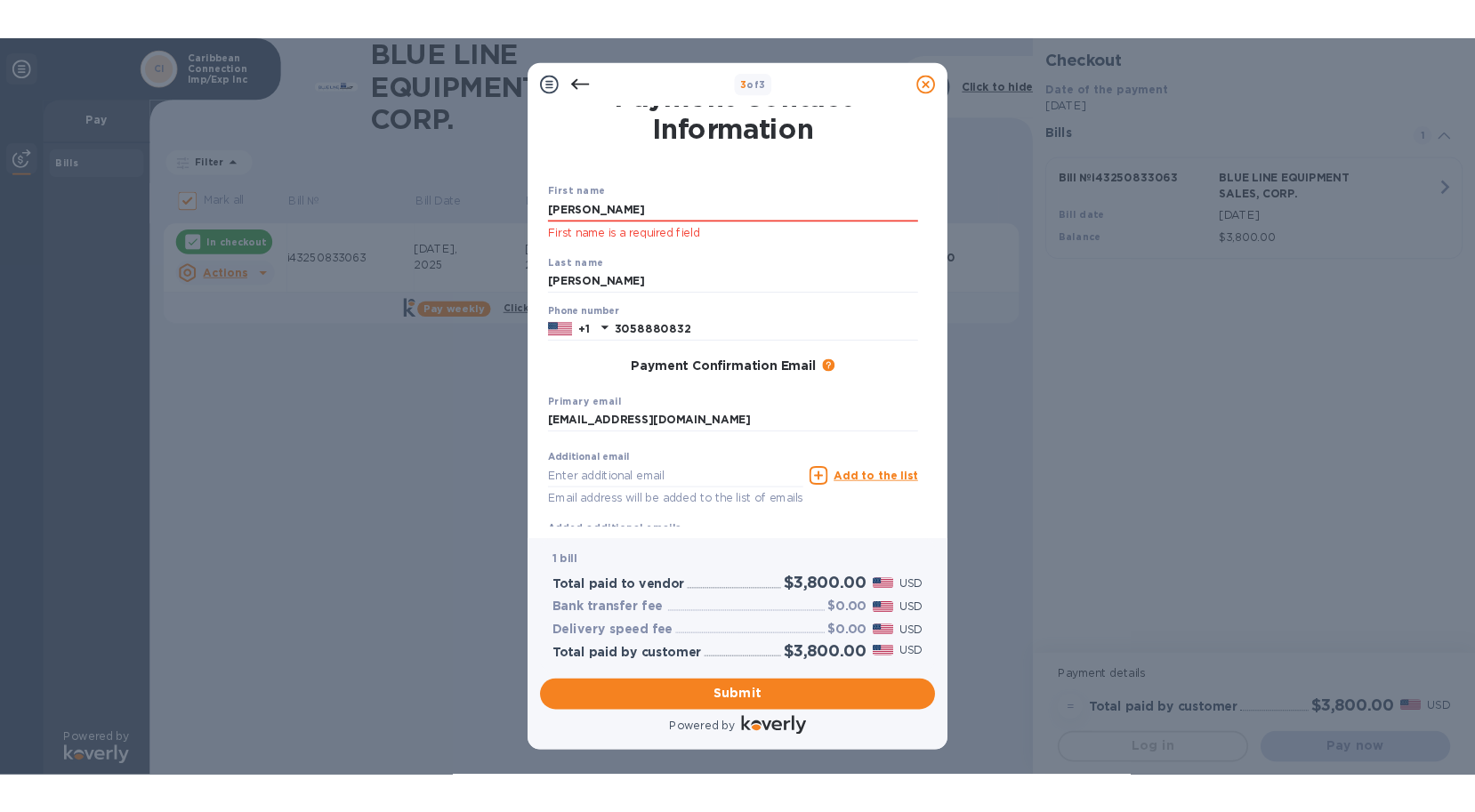
scroll to position [0, 0]
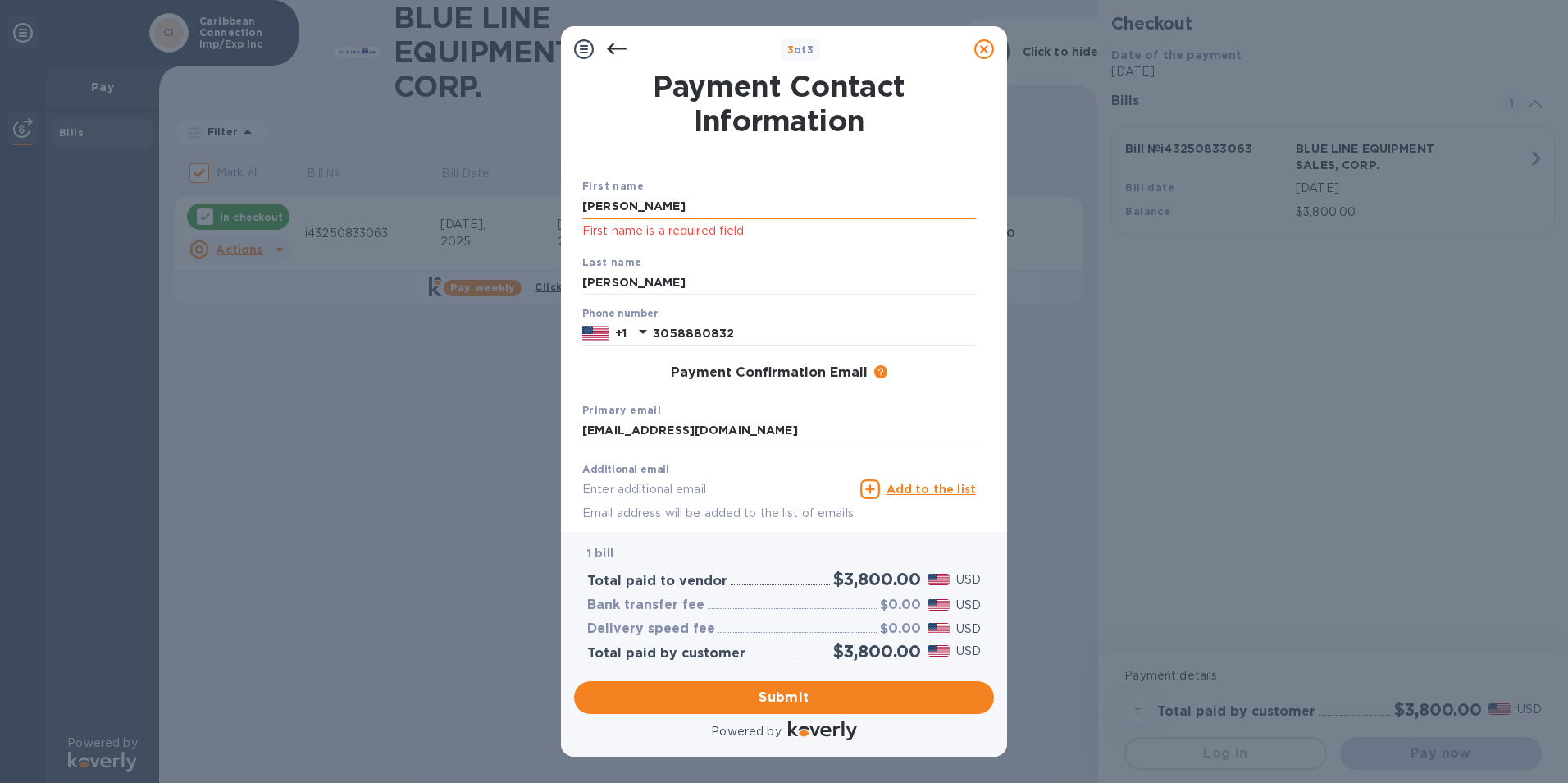
click at [673, 208] on input "[PERSON_NAME]" at bounding box center [779, 207] width 393 height 25
type input "M"
type input "[PERSON_NAME]"
click at [871, 150] on div "First name [PERSON_NAME] First name is a required field Last name [PERSON_NAME]…" at bounding box center [779, 351] width 400 height 409
click at [773, 543] on div "1 bill" at bounding box center [784, 553] width 400 height 24
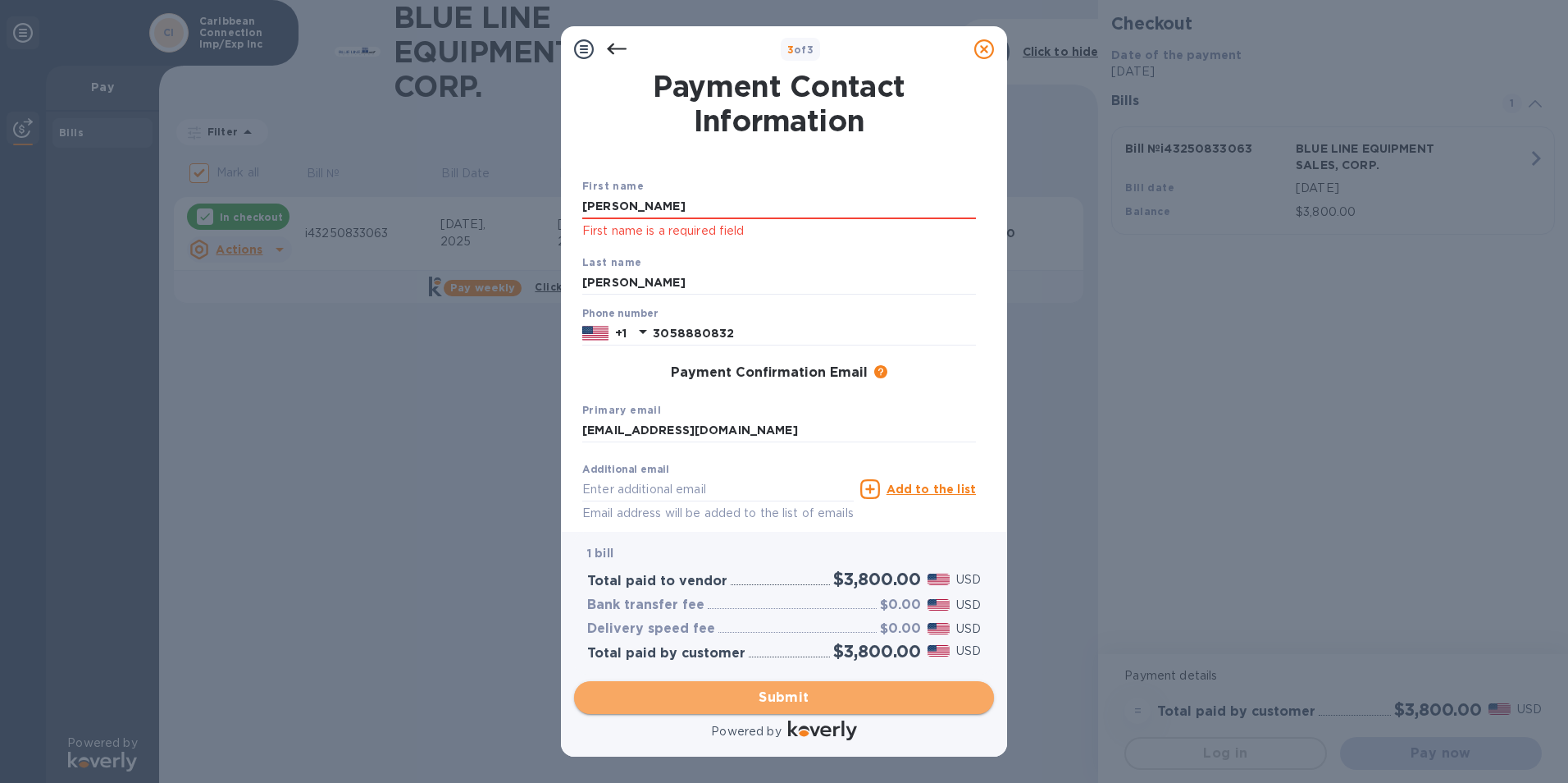
click at [806, 695] on span "Submit" at bounding box center [784, 698] width 393 height 20
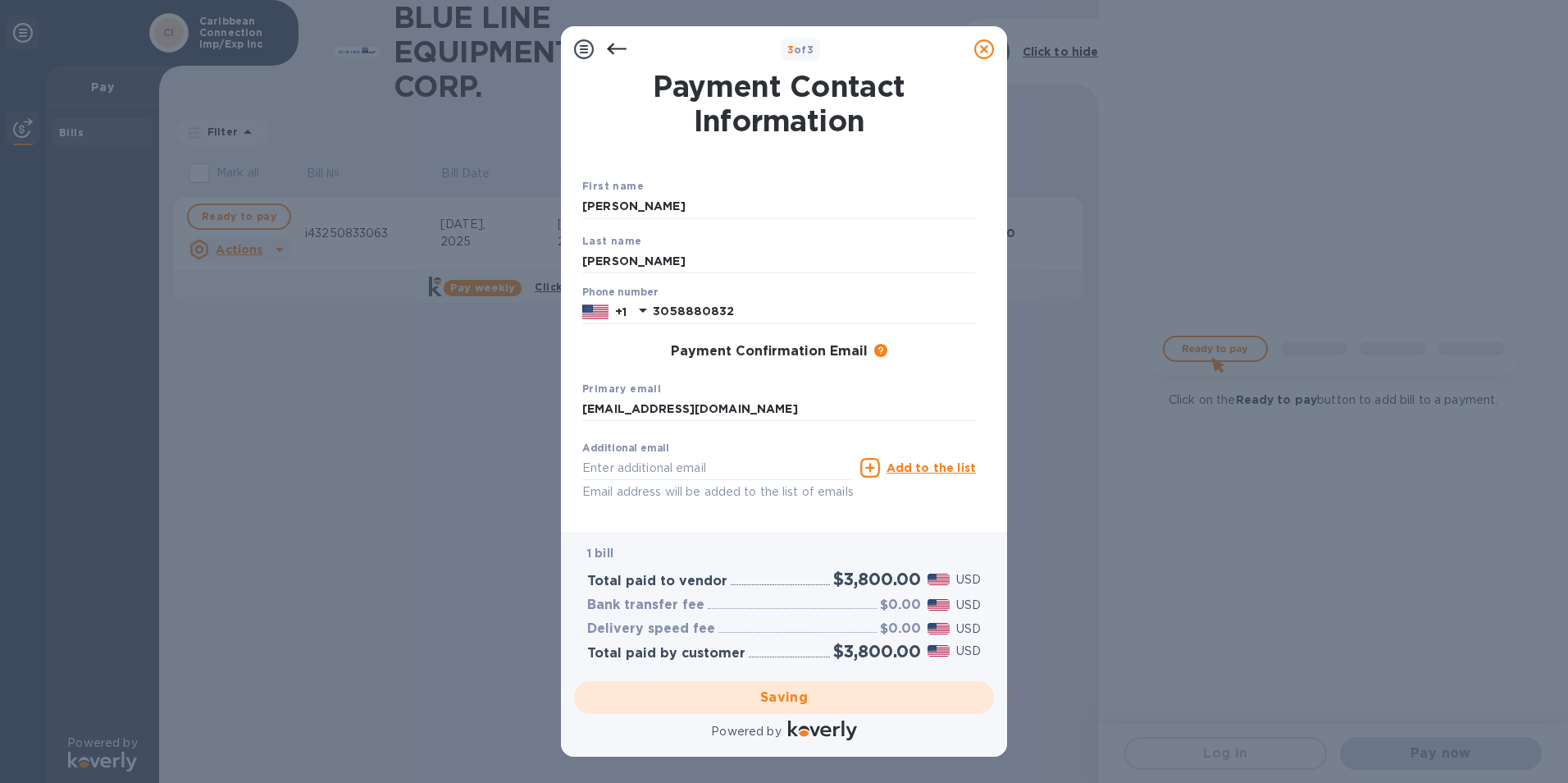
checkbox input "false"
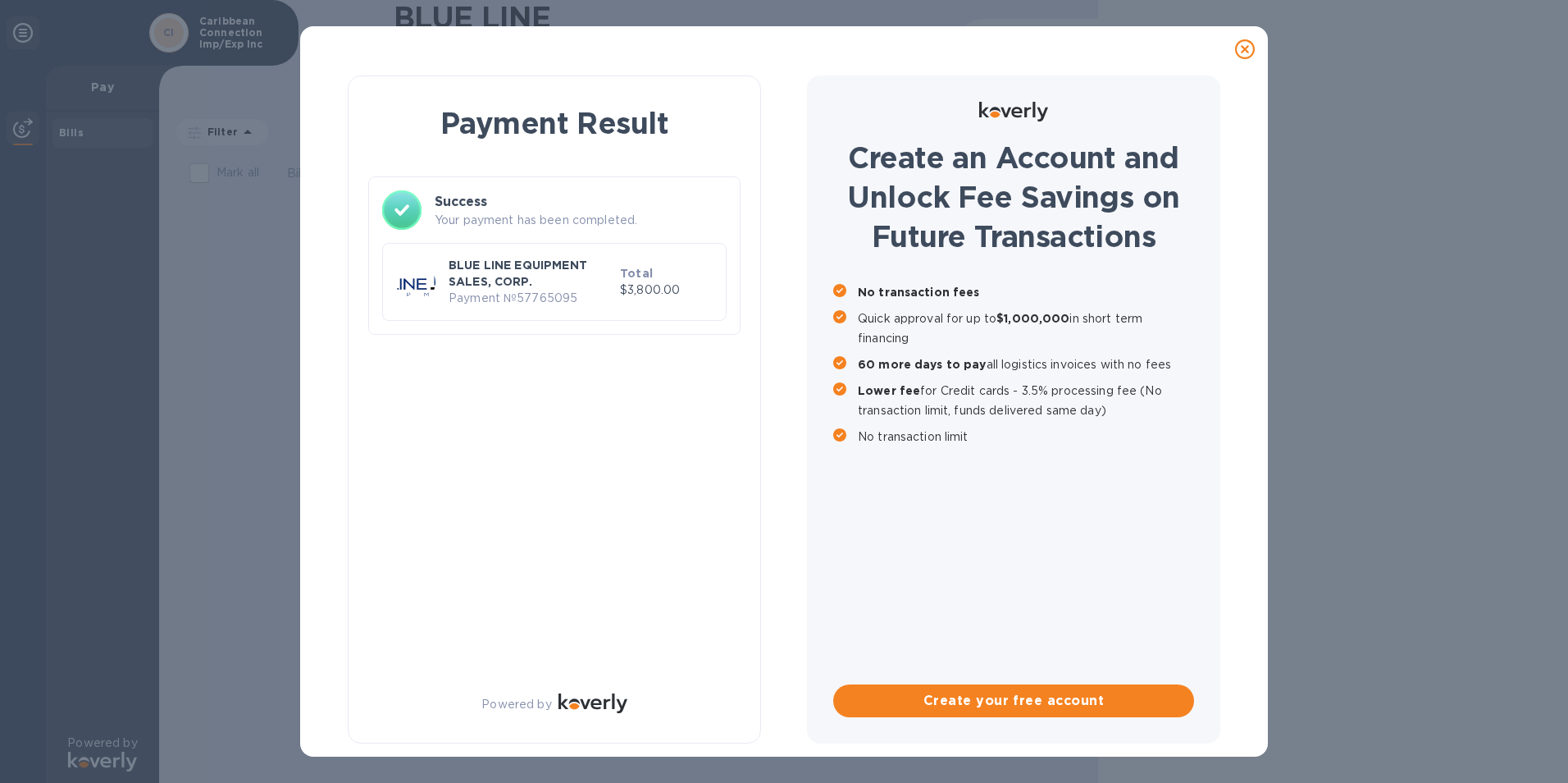
click at [1420, 601] on div "Payment Result Success Your payment has been completed. BLUE LINE EQUIPMENT SAL…" at bounding box center [784, 392] width 1568 height 783
click at [245, 610] on div "Payment Result Success Your payment has been completed. BLUE LINE EQUIPMENT SAL…" at bounding box center [784, 392] width 1568 height 783
click at [111, 594] on div "Payment Result Success Your payment has been completed. BLUE LINE EQUIPMENT SAL…" at bounding box center [784, 392] width 1568 height 783
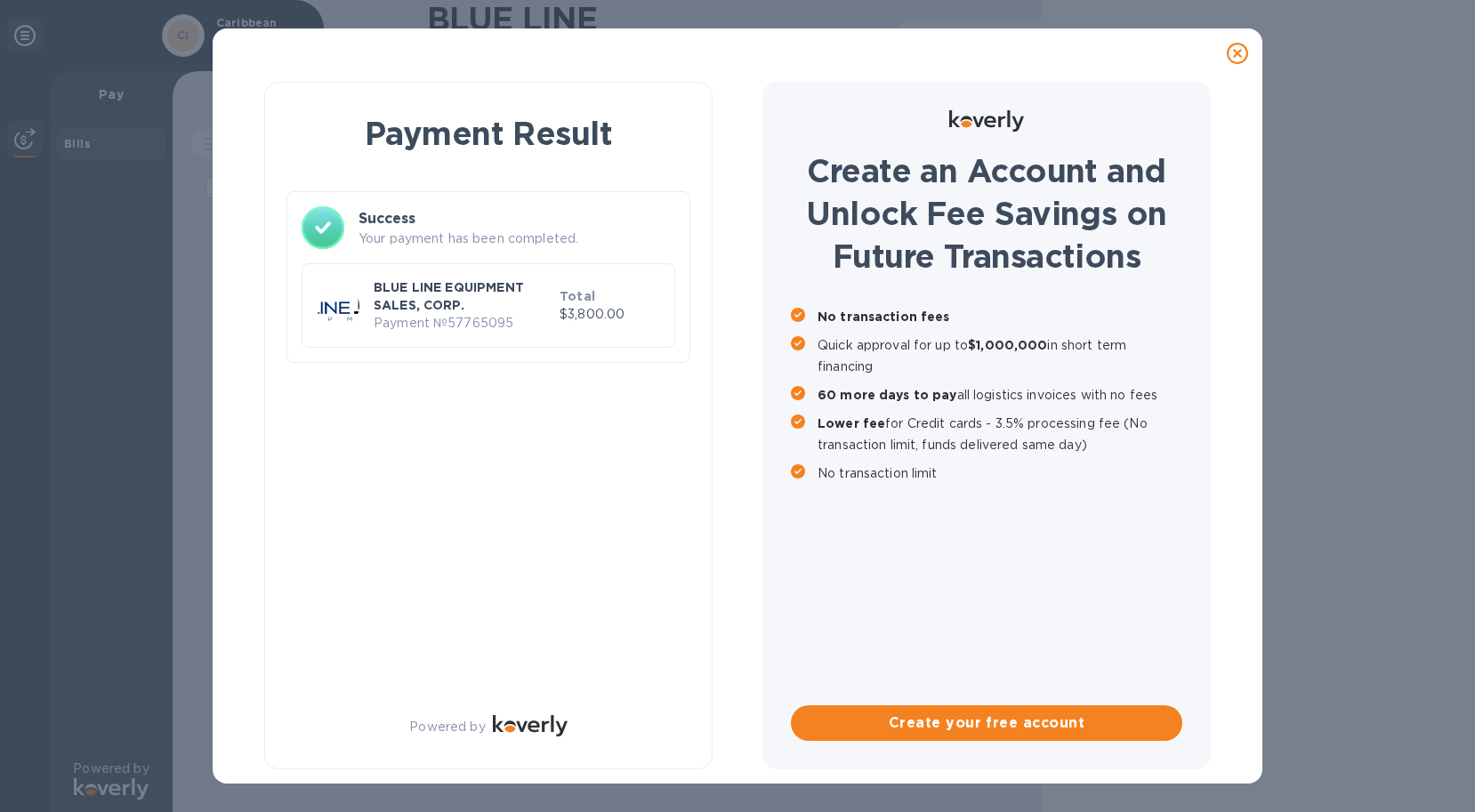
click at [576, 477] on div "Payment Result Success Your payment has been completed. BLUE LINE EQUIPMENT SAL…" at bounding box center [488, 425] width 448 height 687
click at [1365, 488] on div "Payment Result Success Your payment has been completed. BLUE LINE EQUIPMENT SAL…" at bounding box center [737, 406] width 1475 height 812
